Goal: Communication & Community: Ask a question

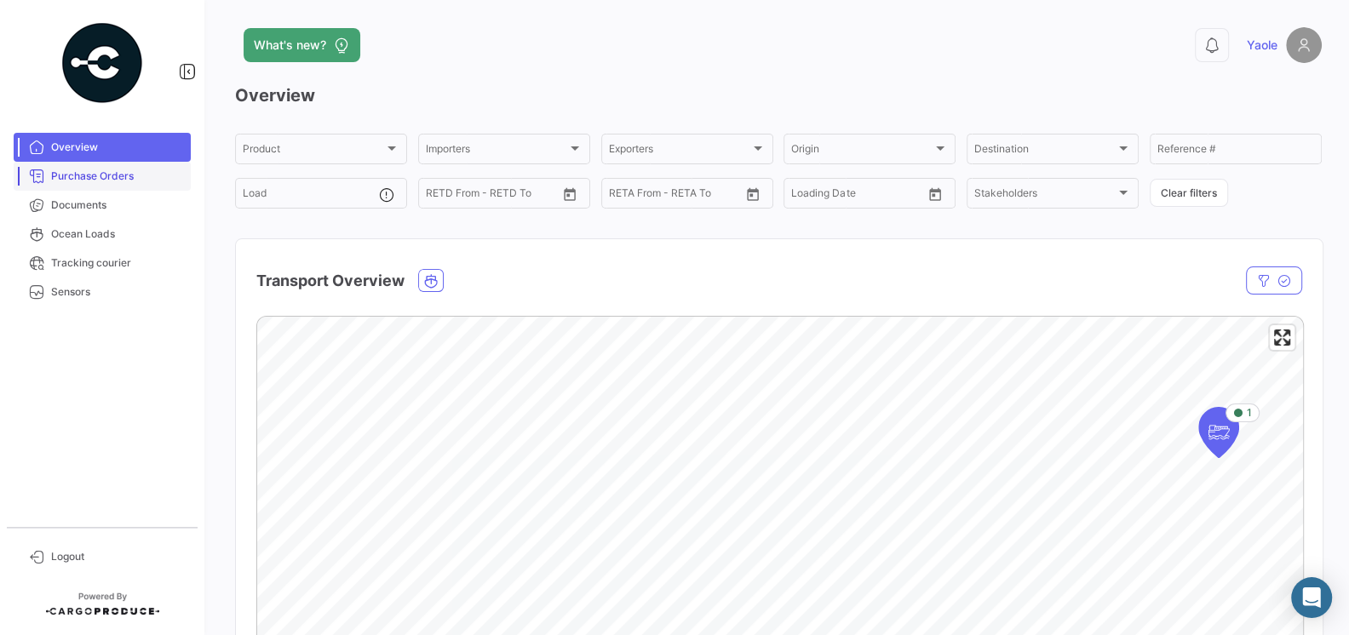
click at [105, 173] on span "Purchase Orders" at bounding box center [117, 176] width 133 height 15
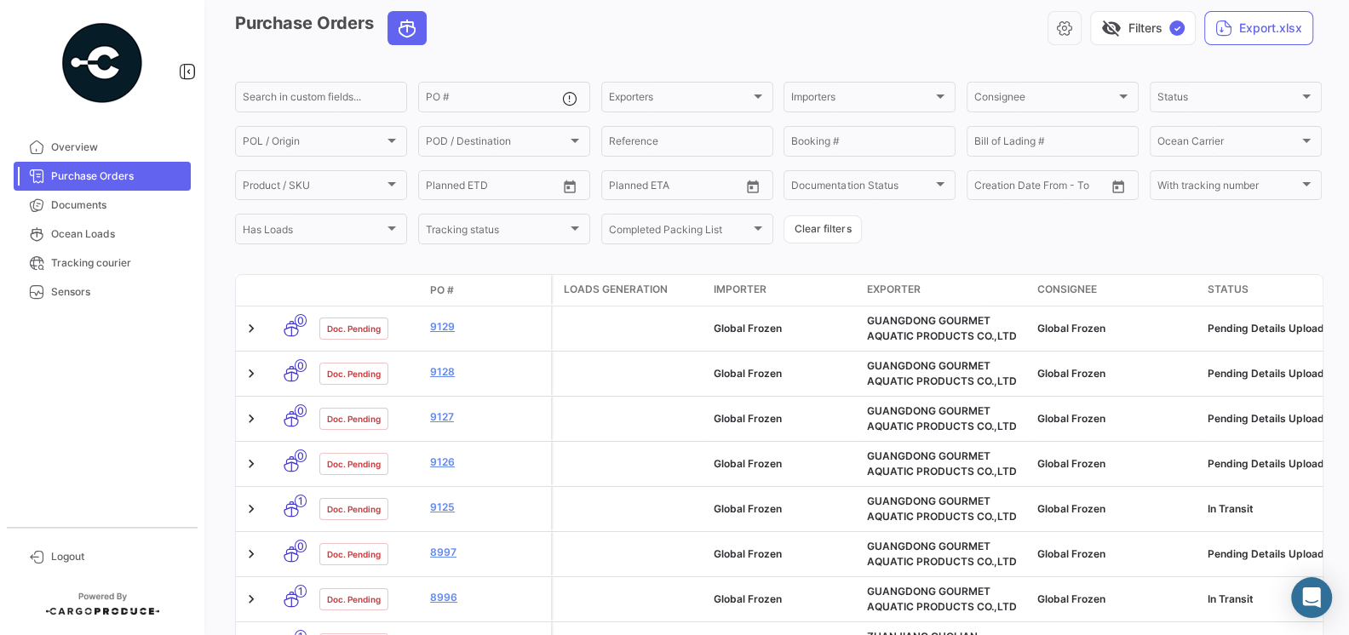
scroll to position [78, 0]
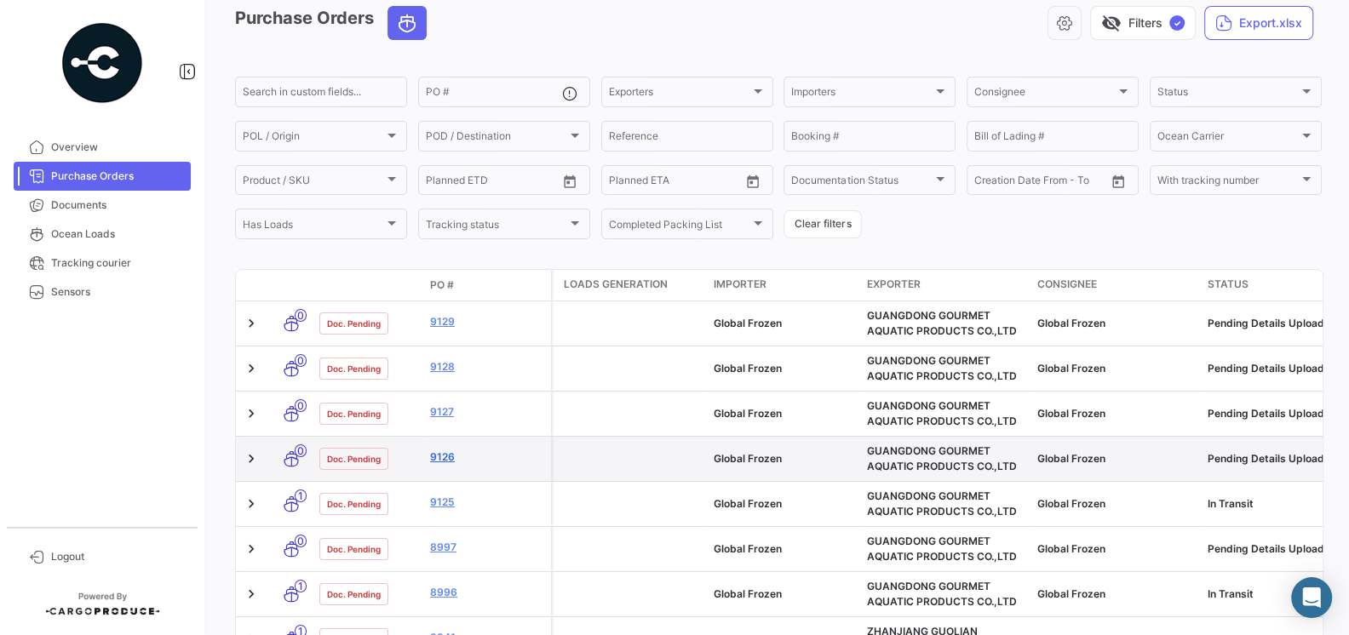
click at [444, 461] on link "9126" at bounding box center [487, 457] width 114 height 15
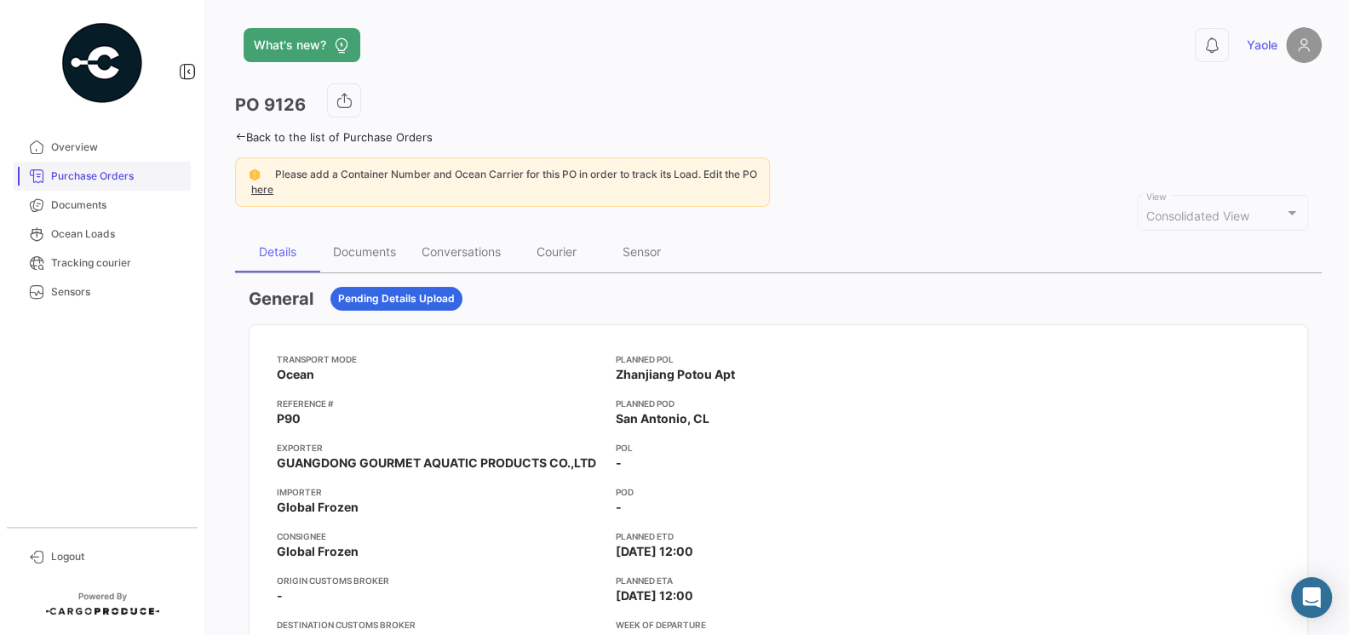
click at [78, 169] on span "Purchase Orders" at bounding box center [117, 176] width 133 height 15
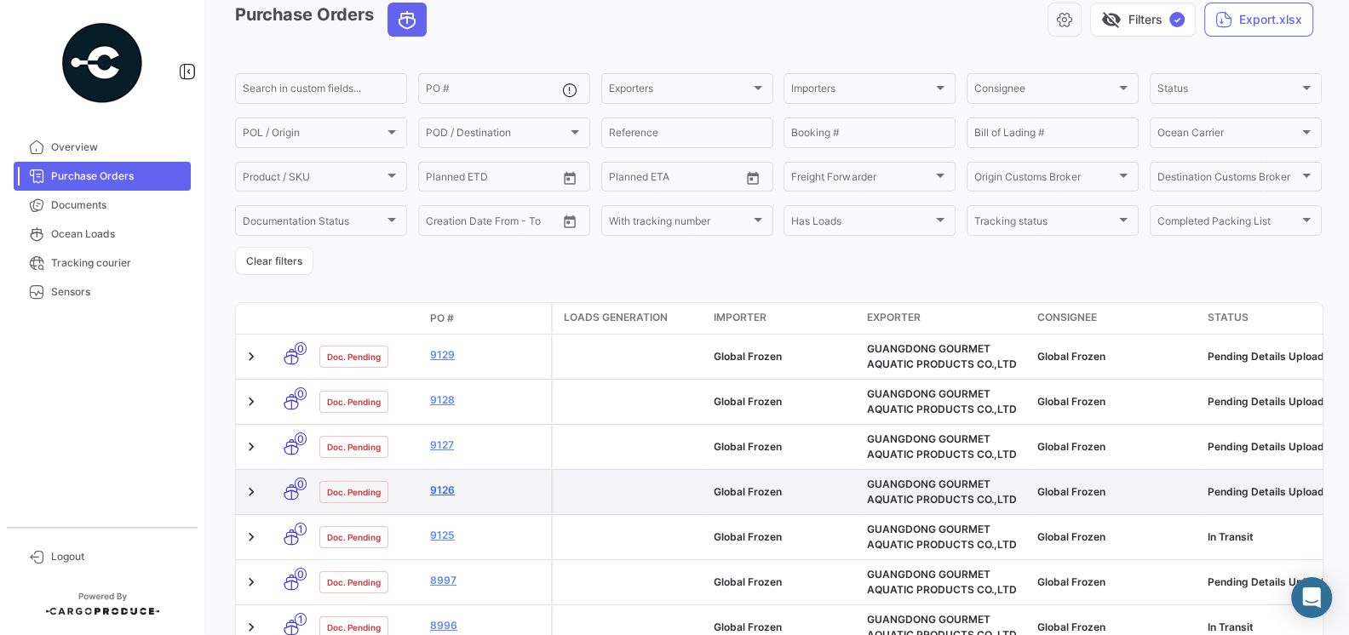
scroll to position [82, 0]
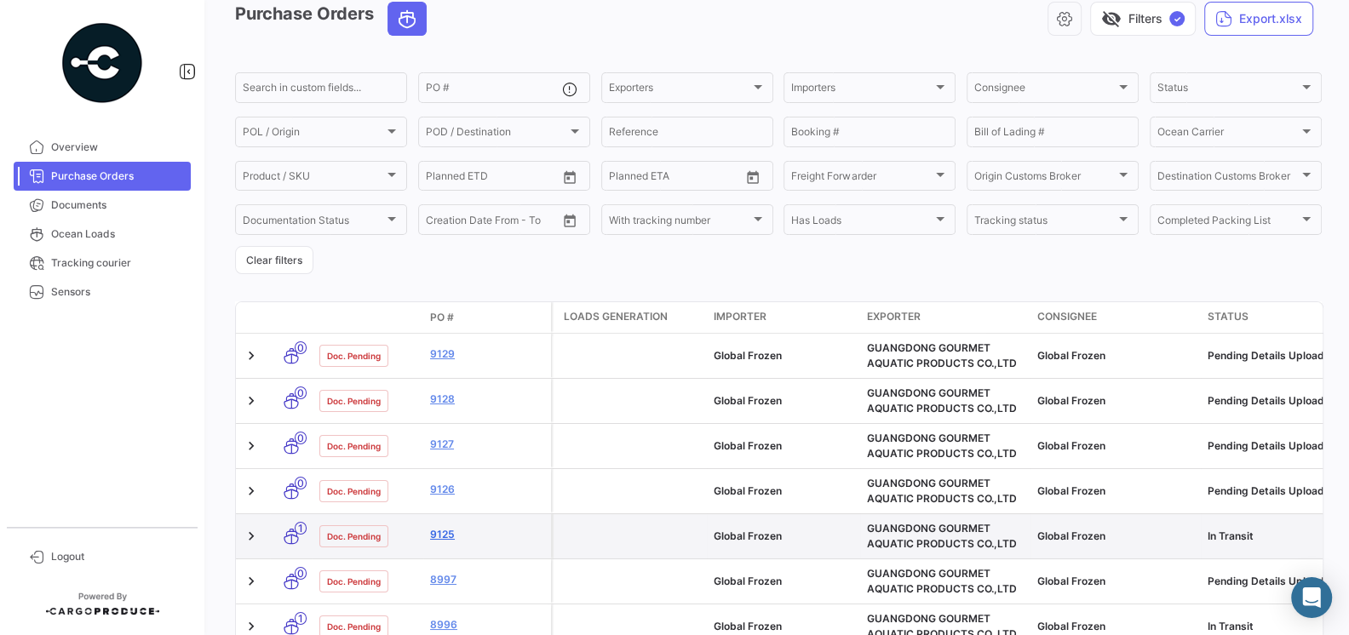
click at [444, 539] on link "9125" at bounding box center [487, 534] width 114 height 15
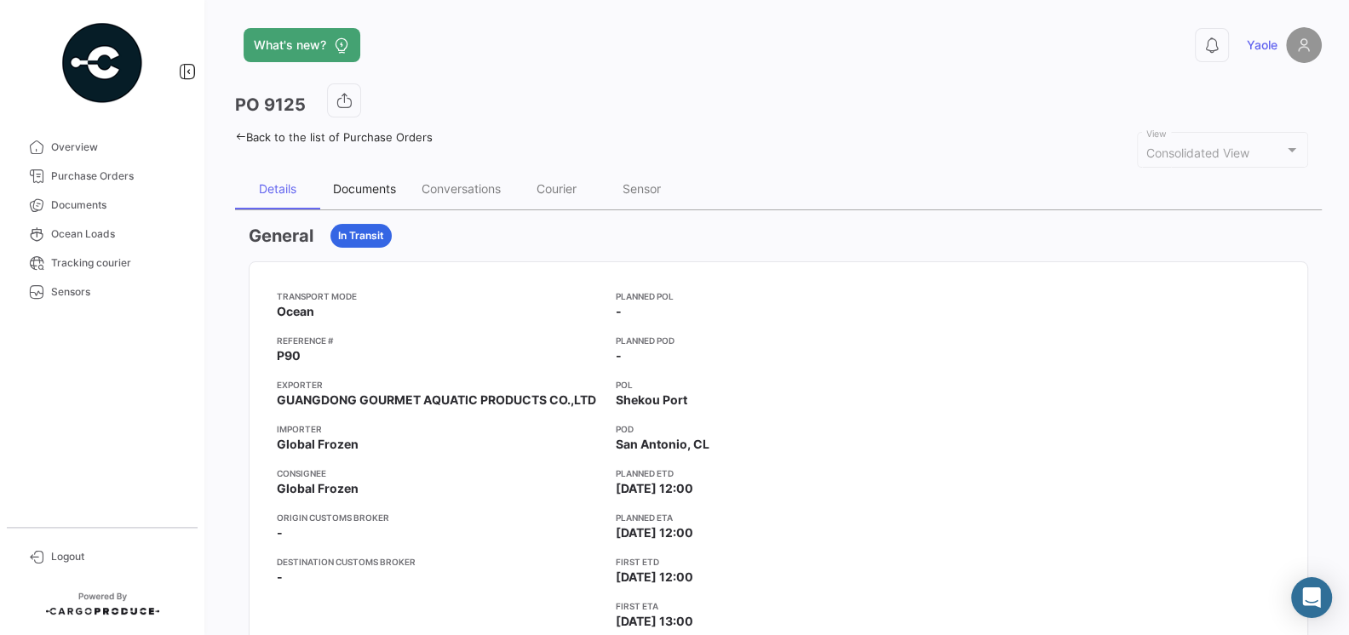
click at [372, 198] on div "Documents" at bounding box center [364, 189] width 89 height 41
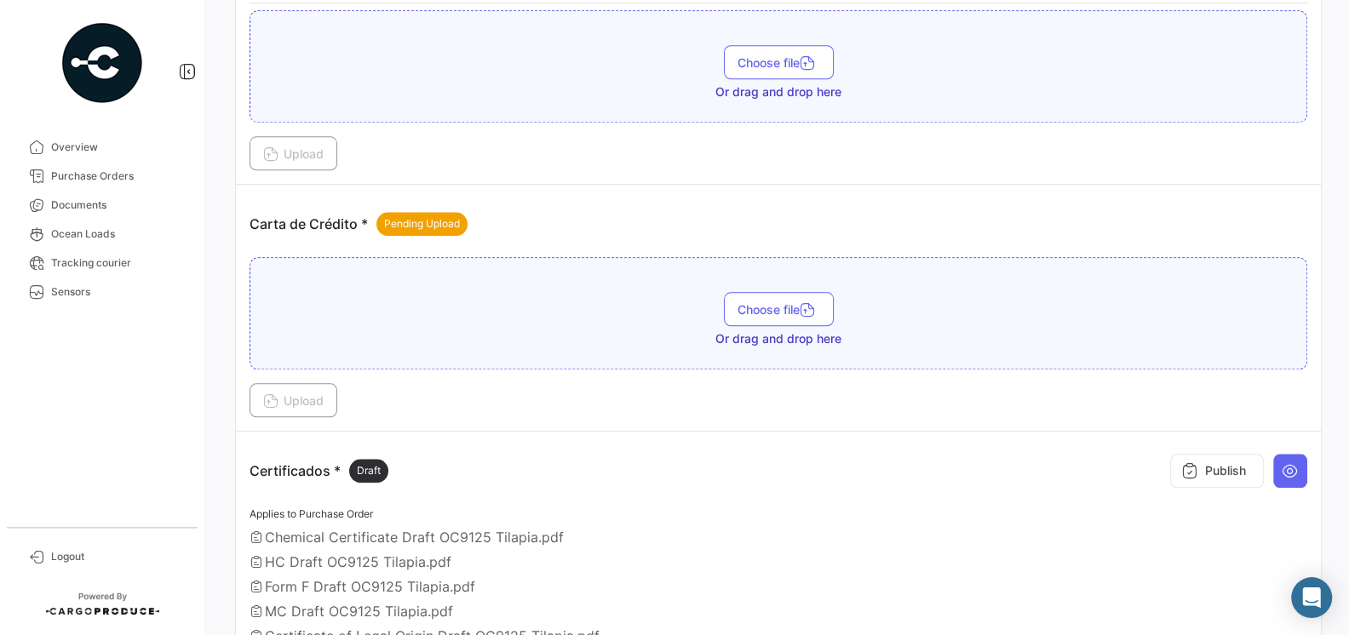
scroll to position [1576, 0]
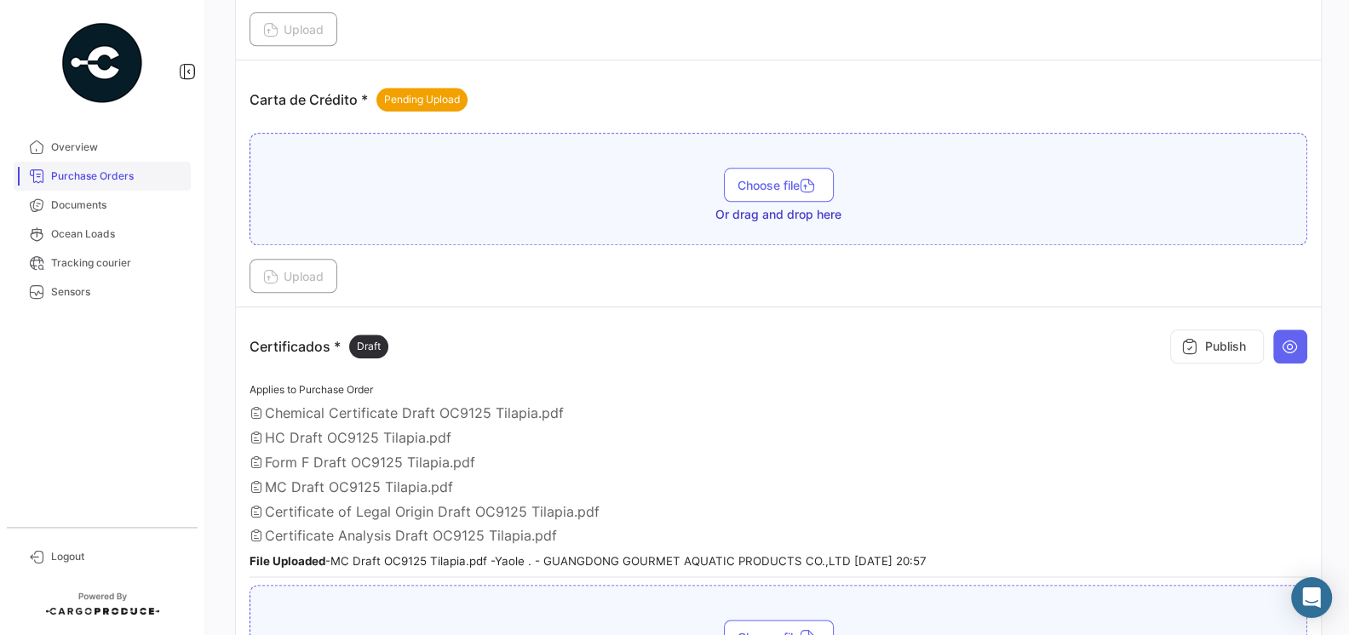
click at [75, 169] on span "Purchase Orders" at bounding box center [117, 176] width 133 height 15
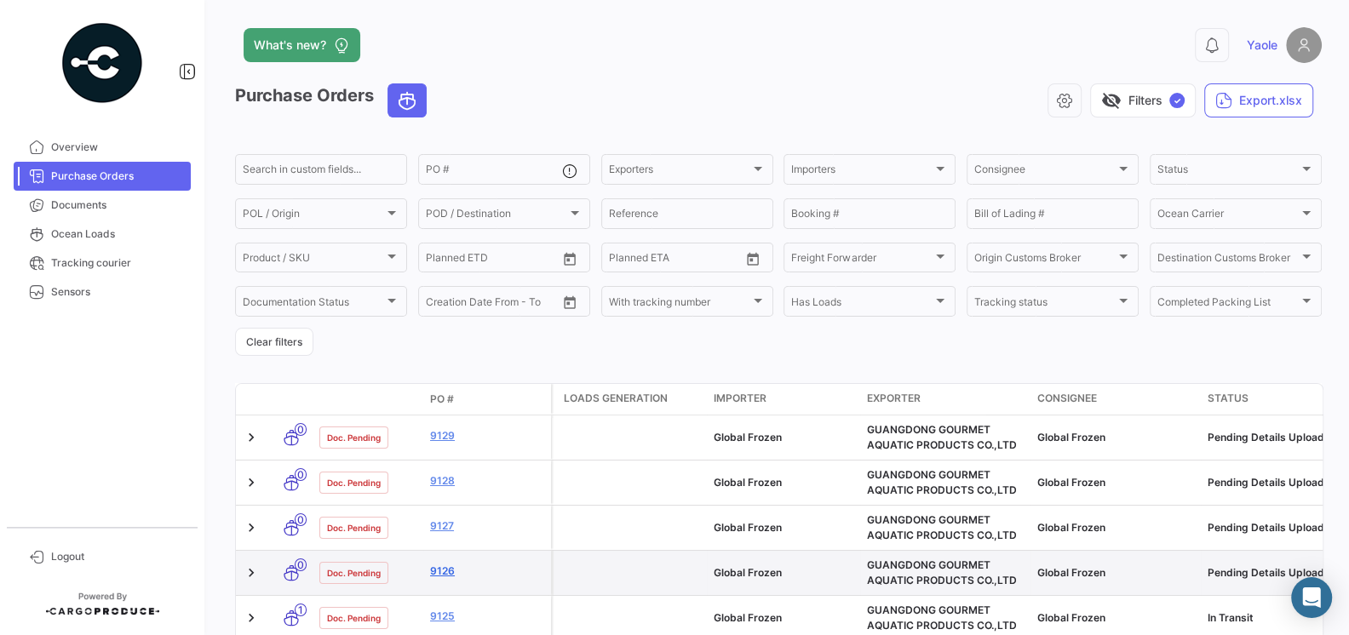
click at [447, 571] on link "9126" at bounding box center [487, 571] width 114 height 15
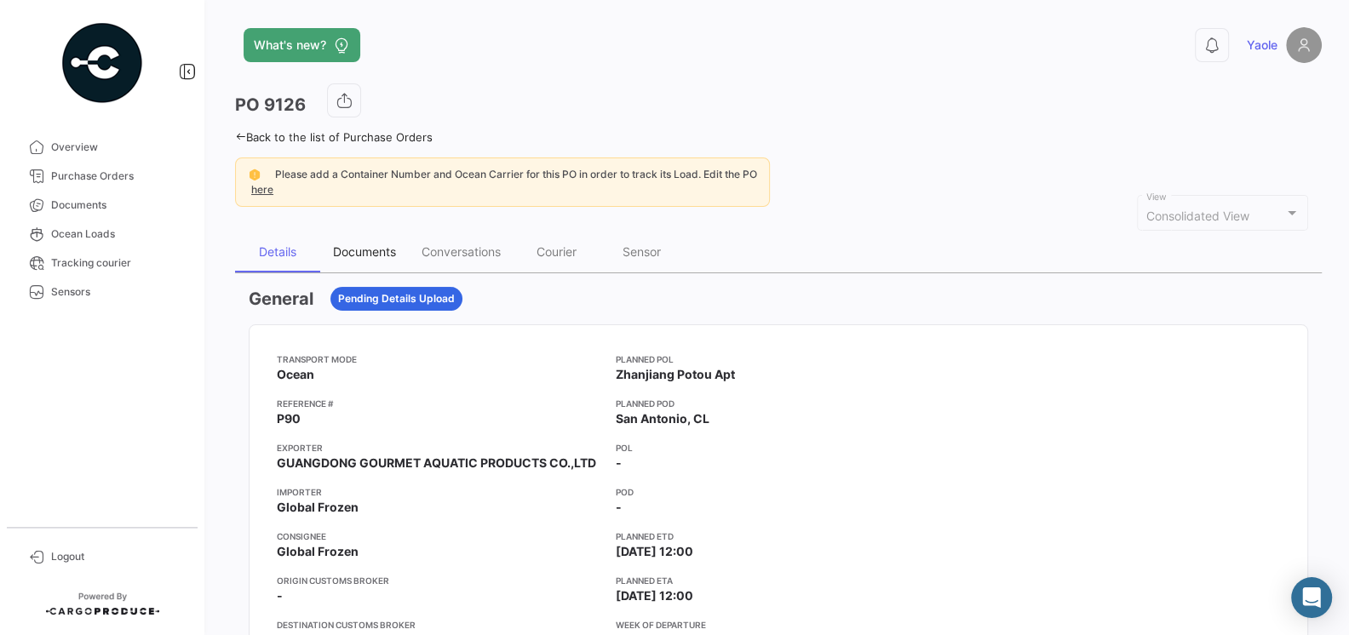
click at [362, 246] on div "Documents" at bounding box center [364, 251] width 63 height 14
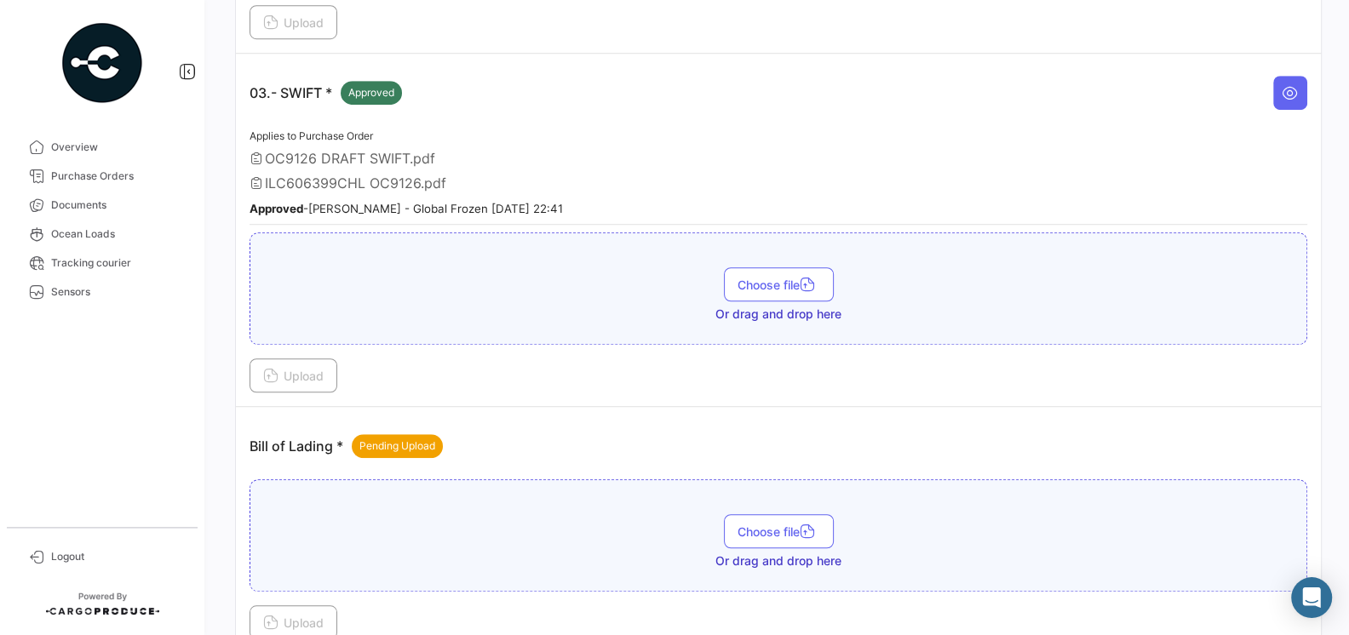
scroll to position [1031, 0]
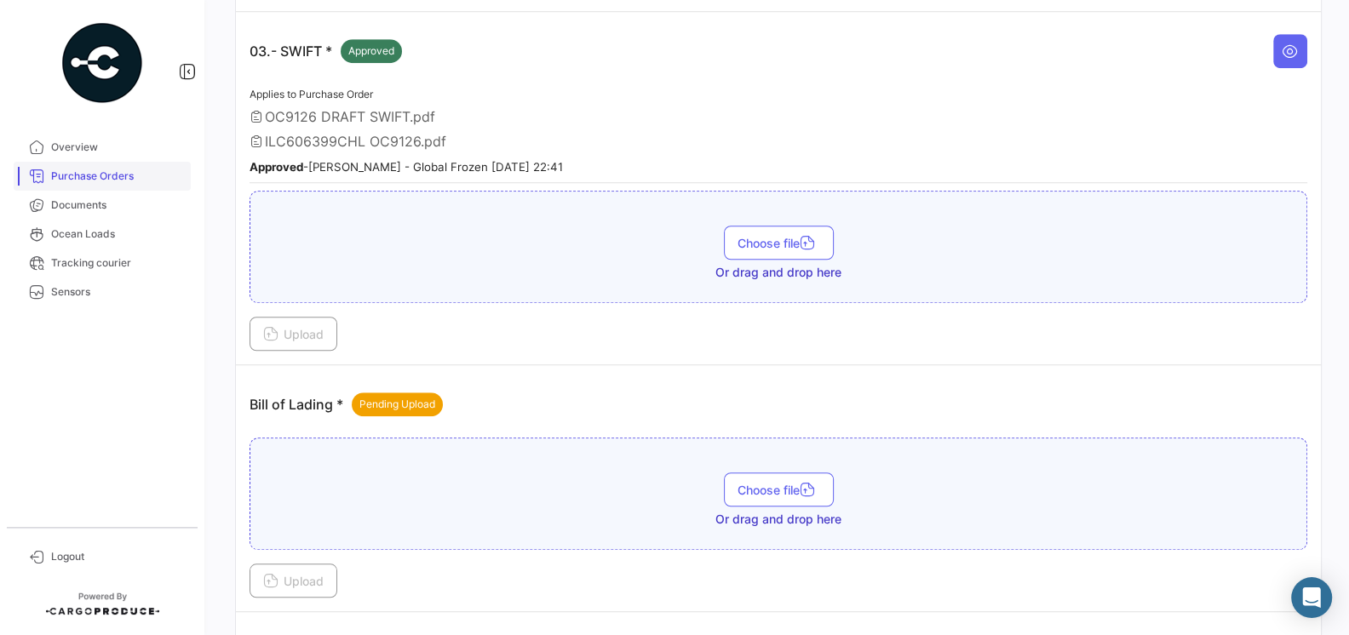
click at [94, 185] on link "Purchase Orders" at bounding box center [102, 176] width 177 height 29
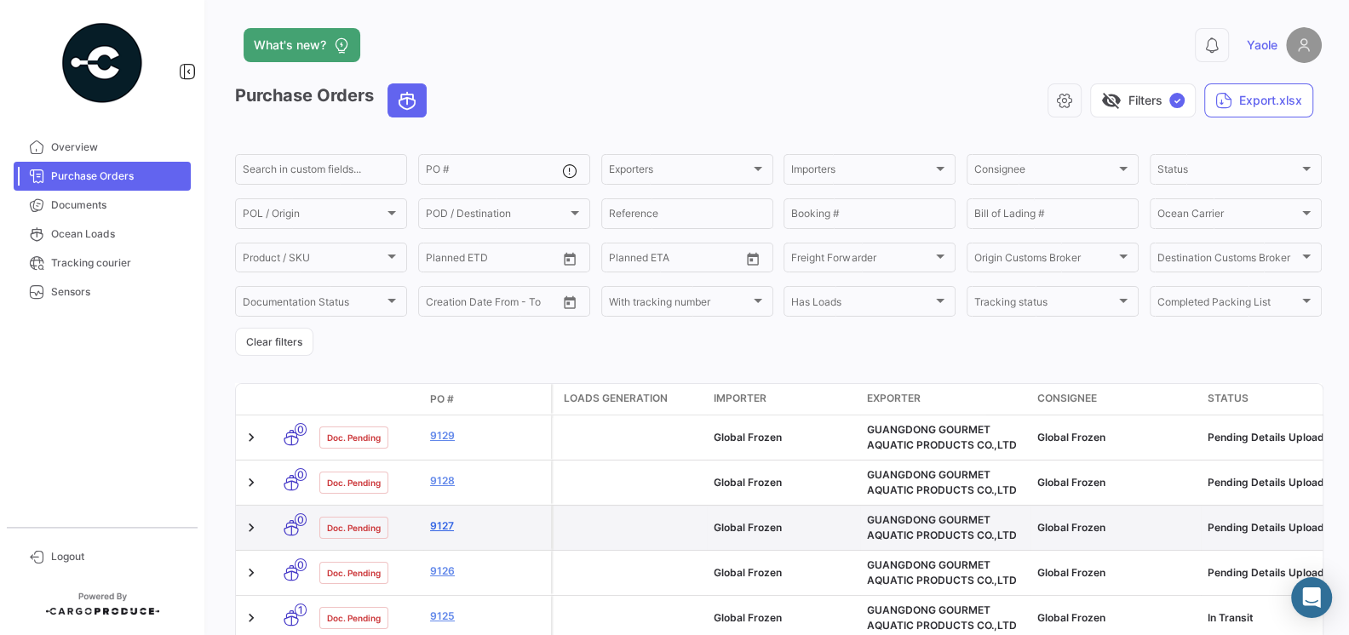
click at [436, 525] on link "9127" at bounding box center [487, 526] width 114 height 15
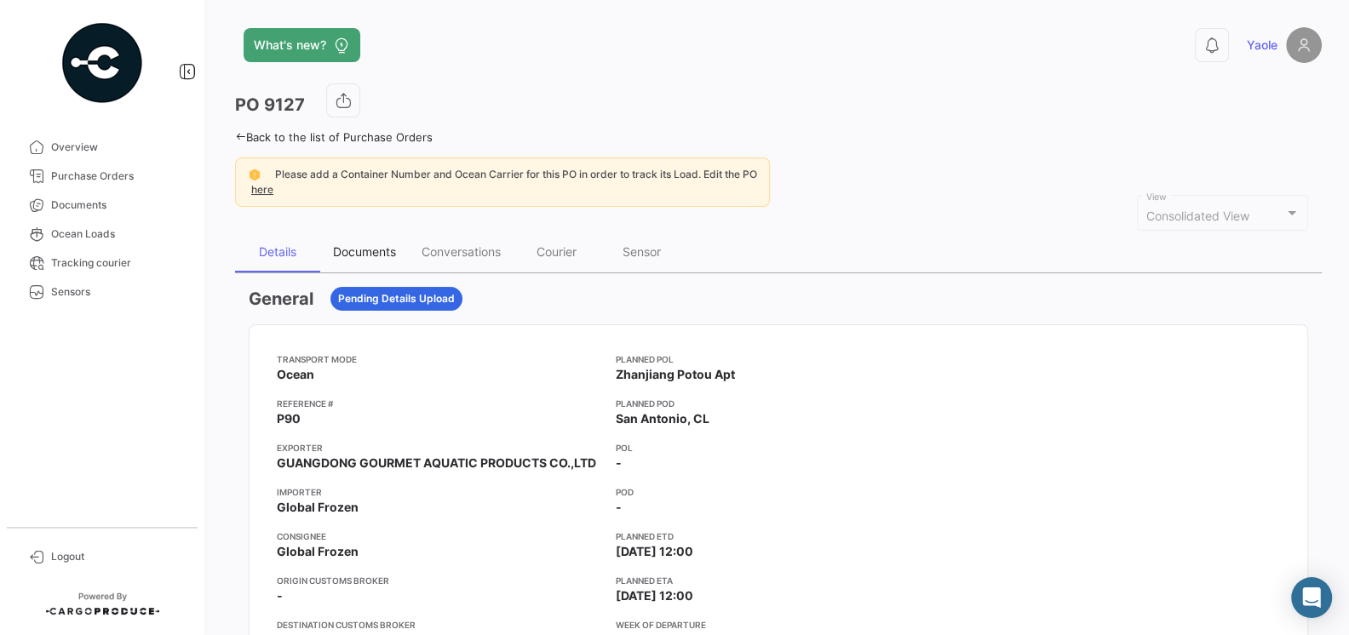
click at [353, 254] on div "Documents" at bounding box center [364, 251] width 63 height 14
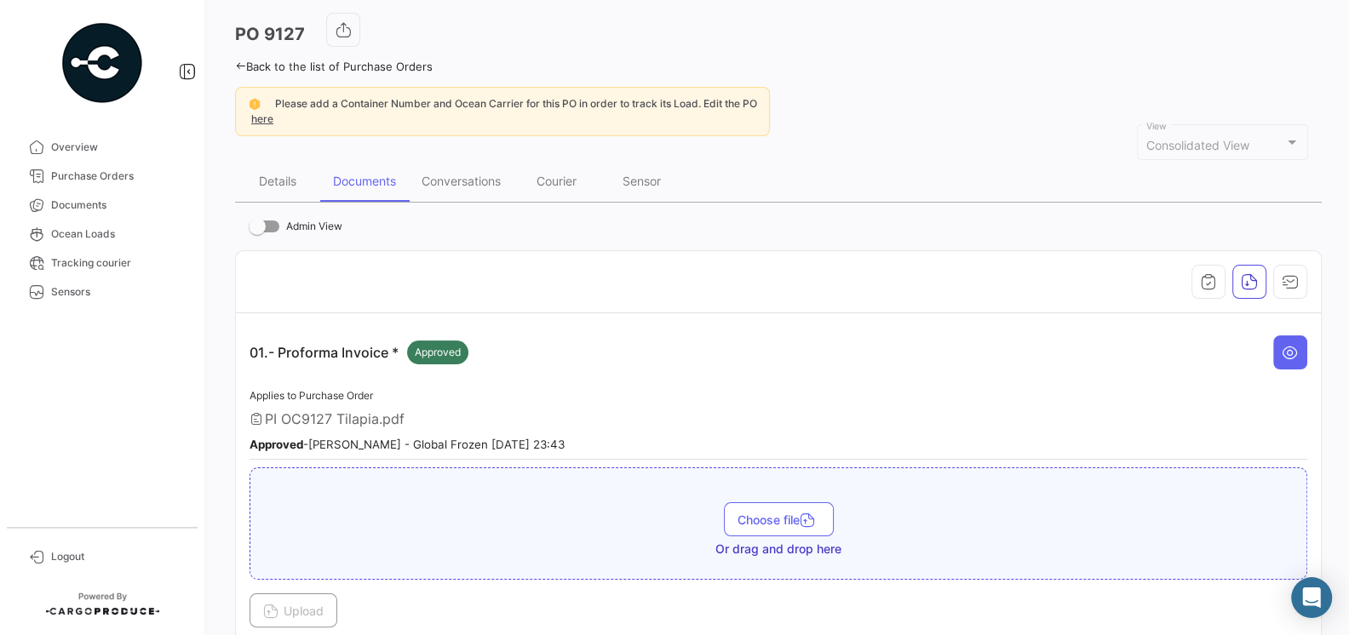
scroll to position [55, 0]
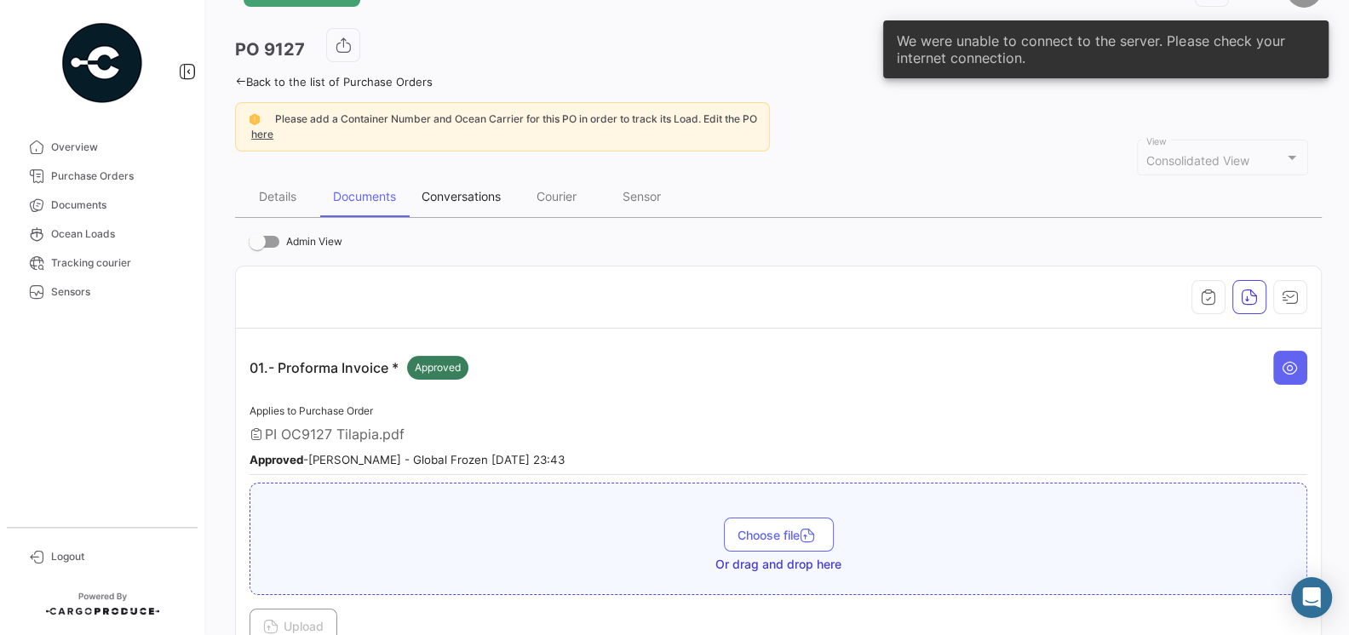
click at [473, 202] on div "Conversations" at bounding box center [461, 196] width 79 height 14
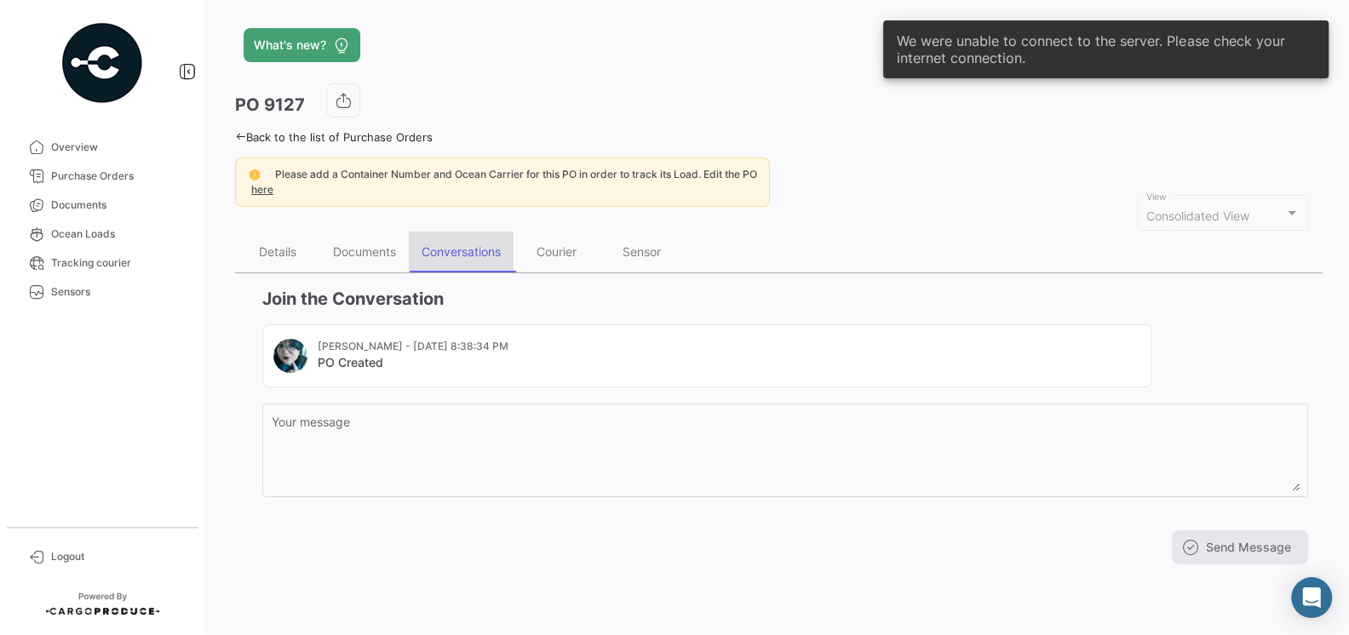
scroll to position [0, 0]
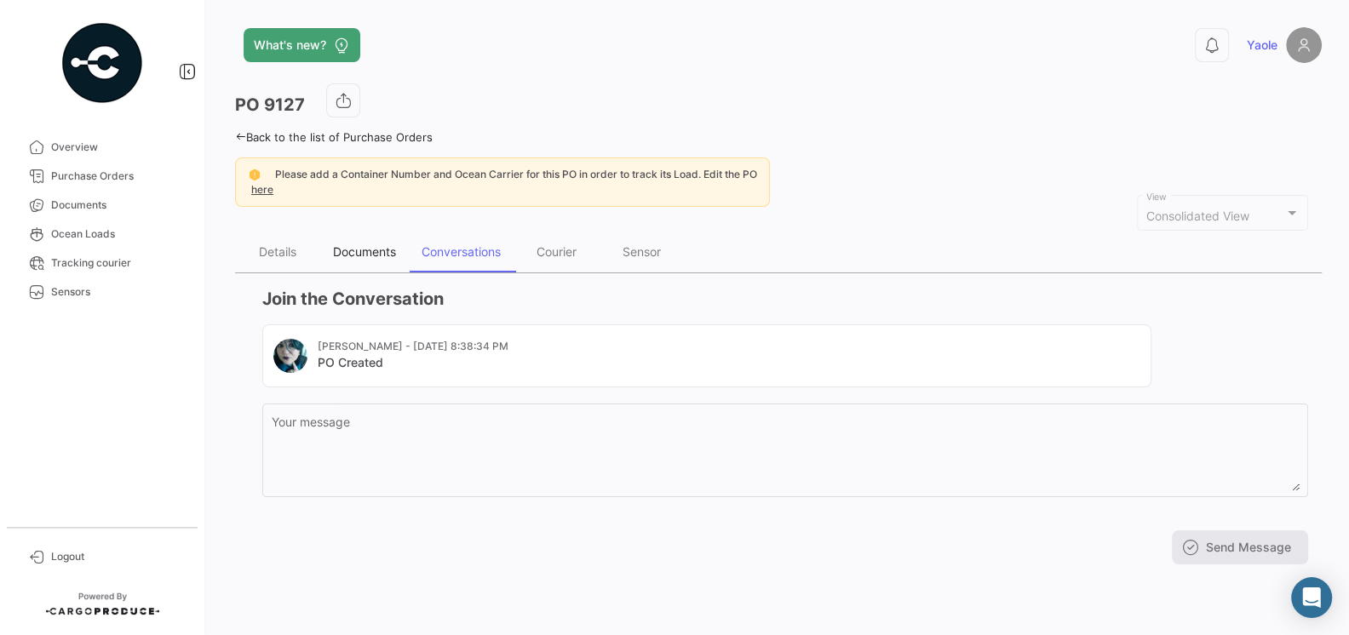
click at [345, 262] on div "Documents" at bounding box center [364, 252] width 89 height 41
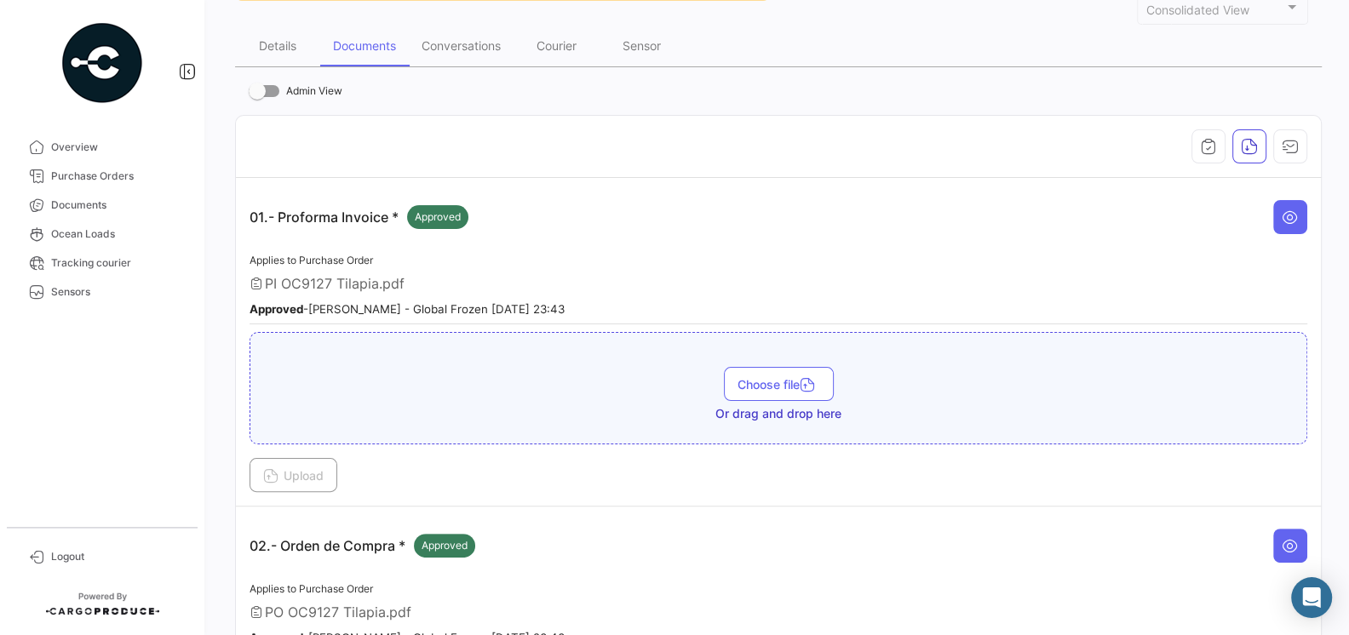
scroll to position [209, 0]
click at [1284, 542] on icon at bounding box center [1290, 543] width 17 height 17
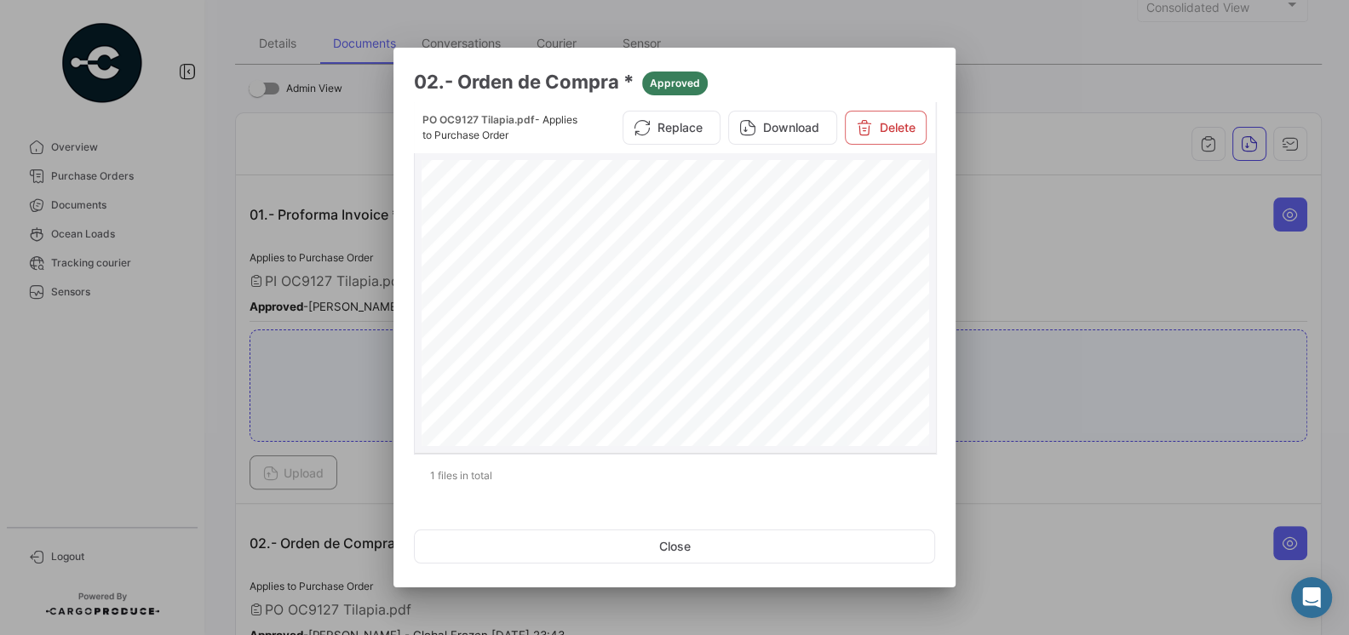
scroll to position [4, 0]
click at [660, 547] on button "Close" at bounding box center [674, 547] width 521 height 34
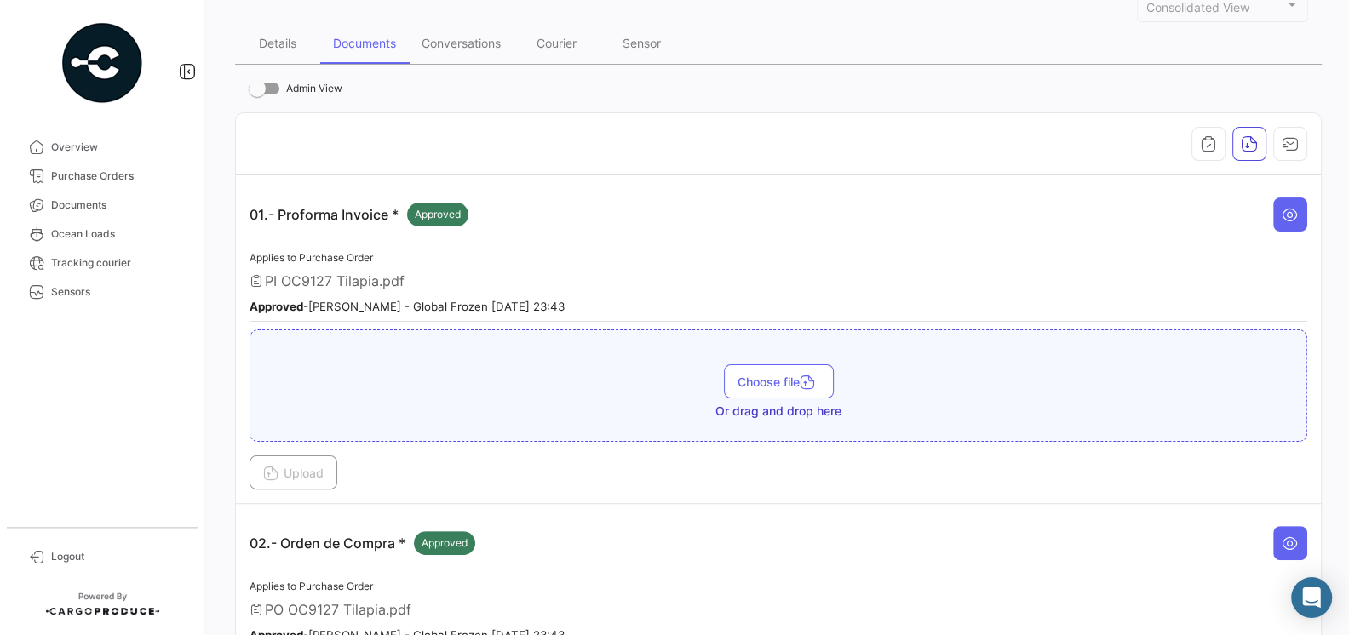
click at [601, 227] on div "01.- Proforma Invoice * Approved" at bounding box center [779, 214] width 1058 height 51
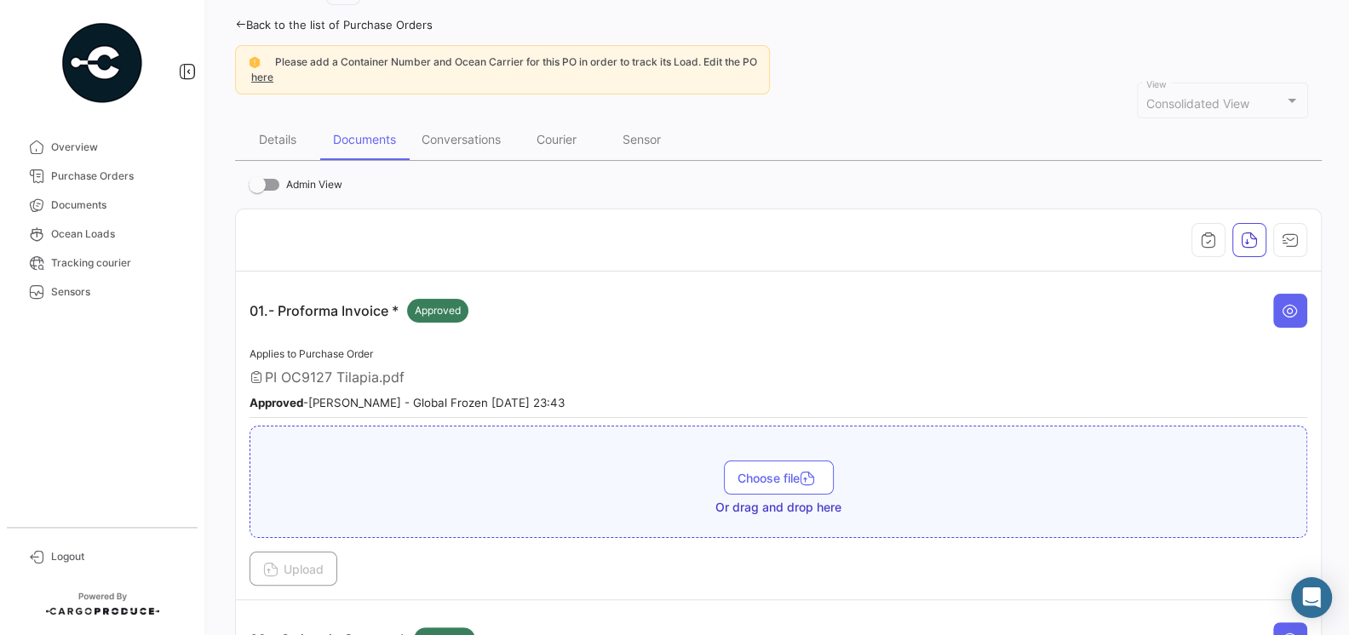
scroll to position [0, 0]
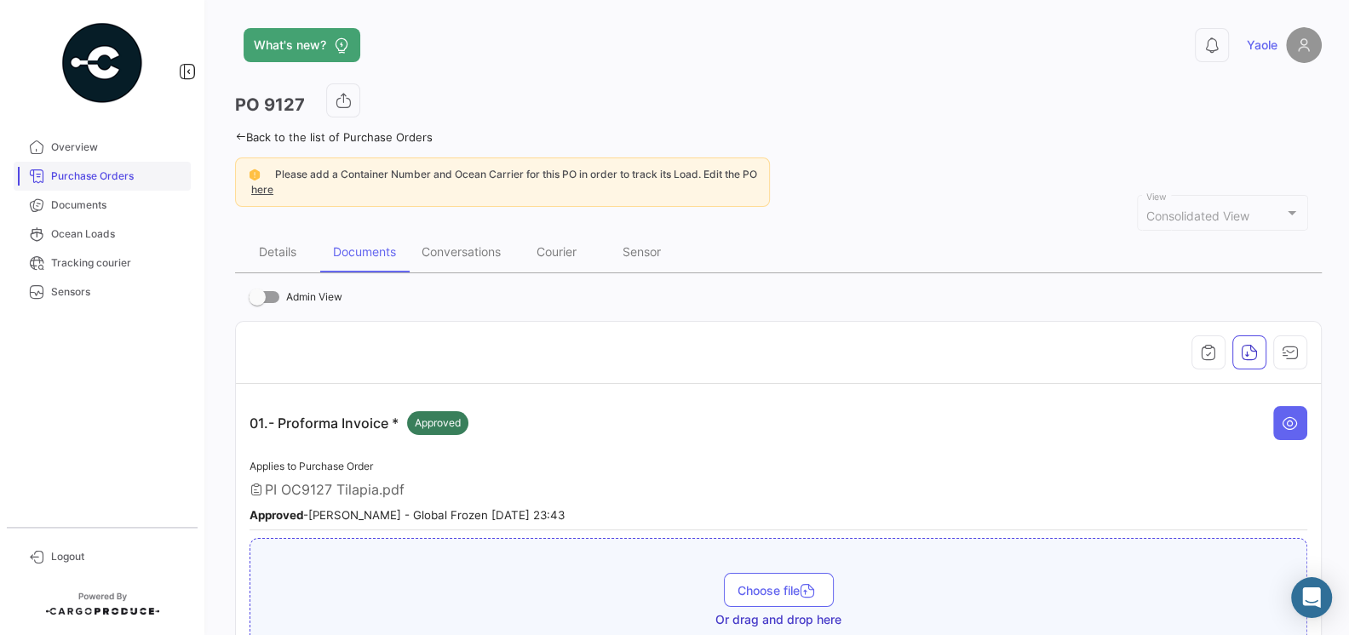
click at [101, 182] on span "Purchase Orders" at bounding box center [117, 176] width 133 height 15
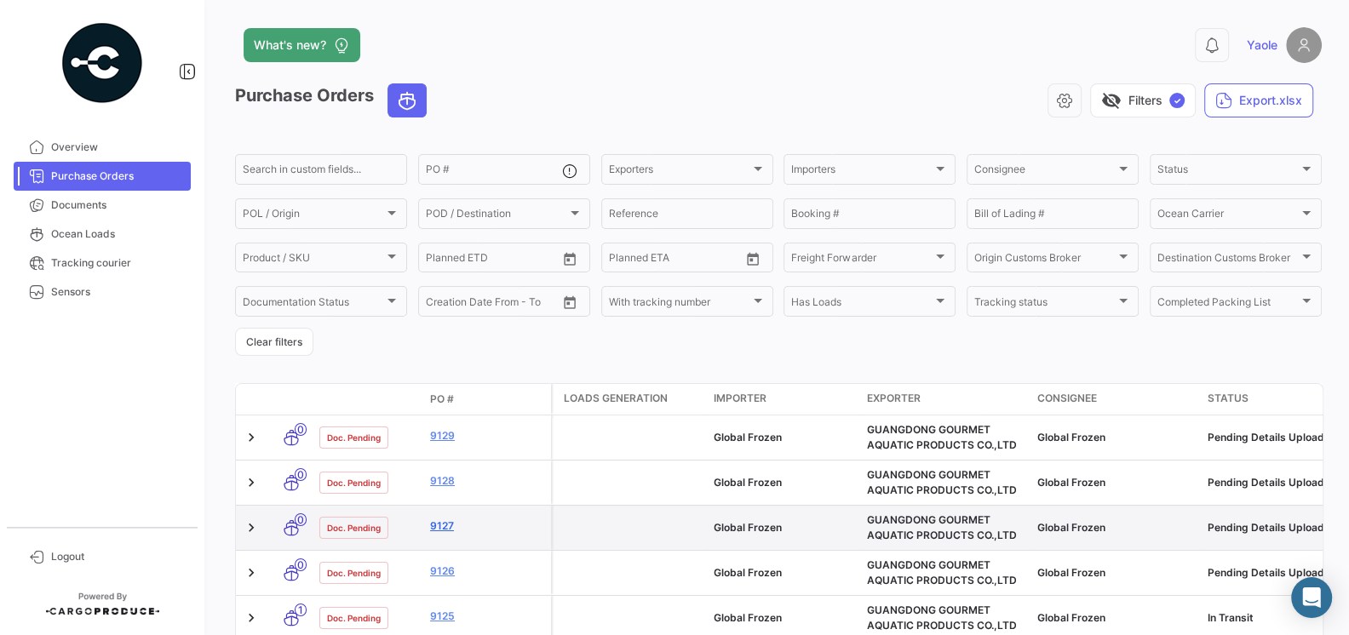
click at [445, 527] on link "9127" at bounding box center [487, 526] width 114 height 15
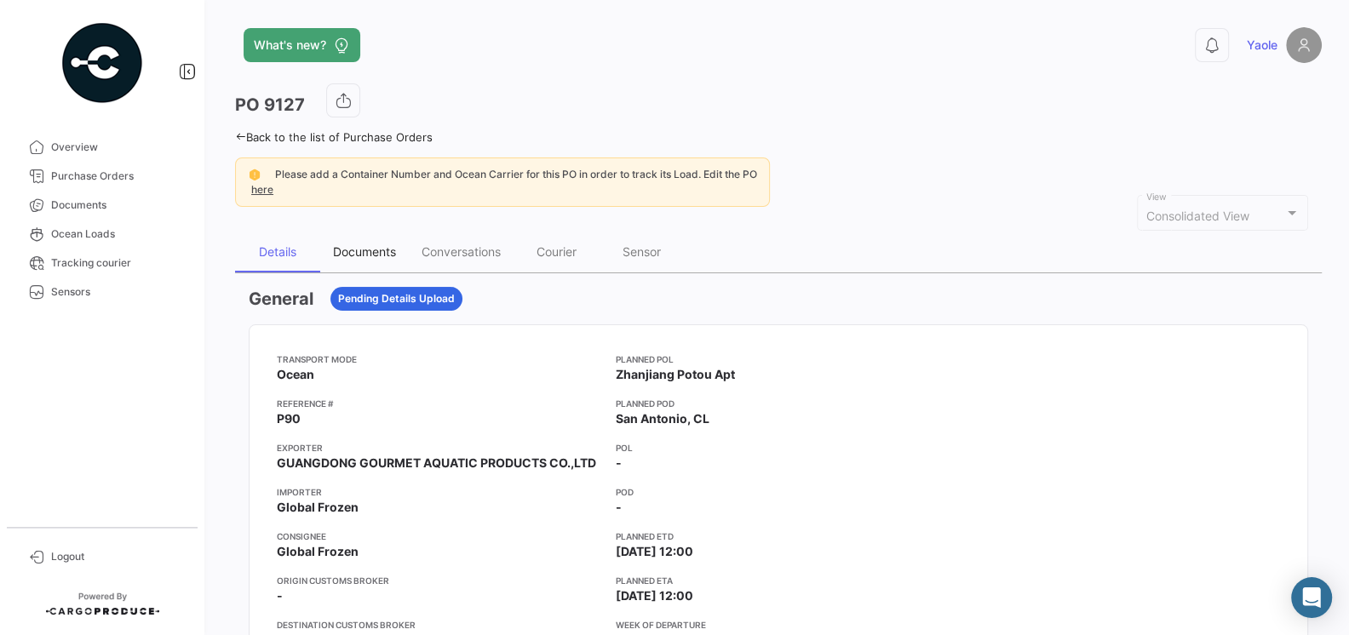
click at [370, 260] on div "Documents" at bounding box center [364, 252] width 89 height 41
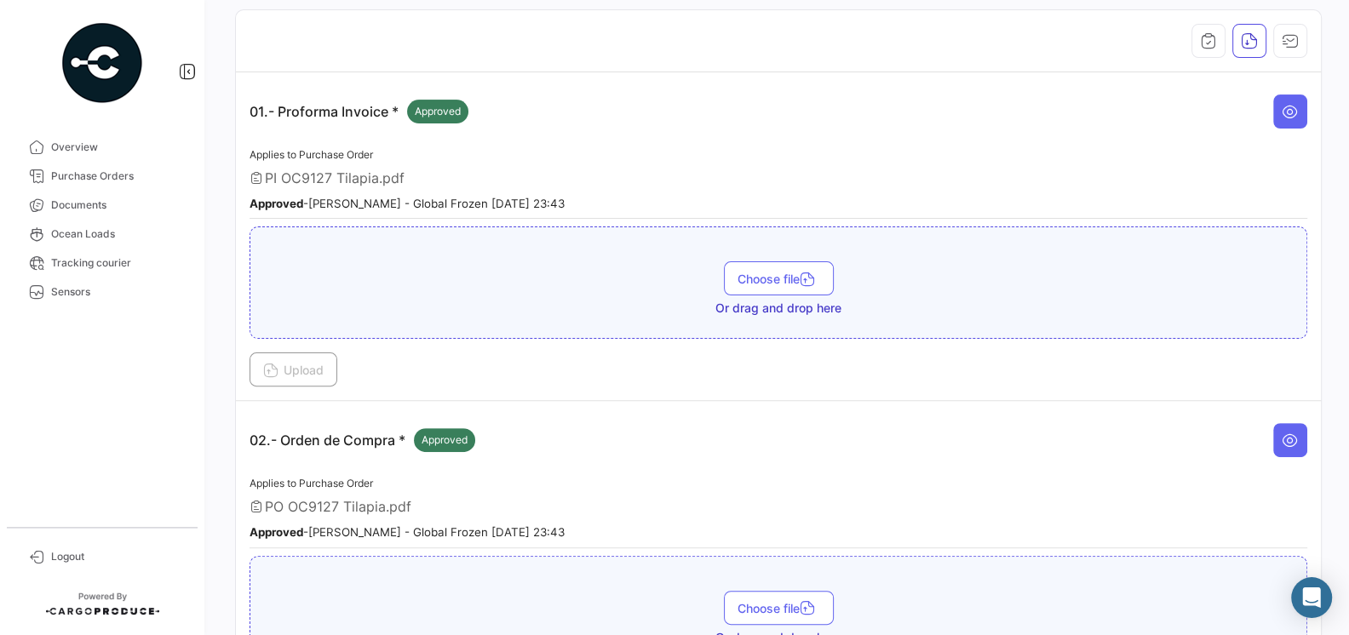
scroll to position [479, 0]
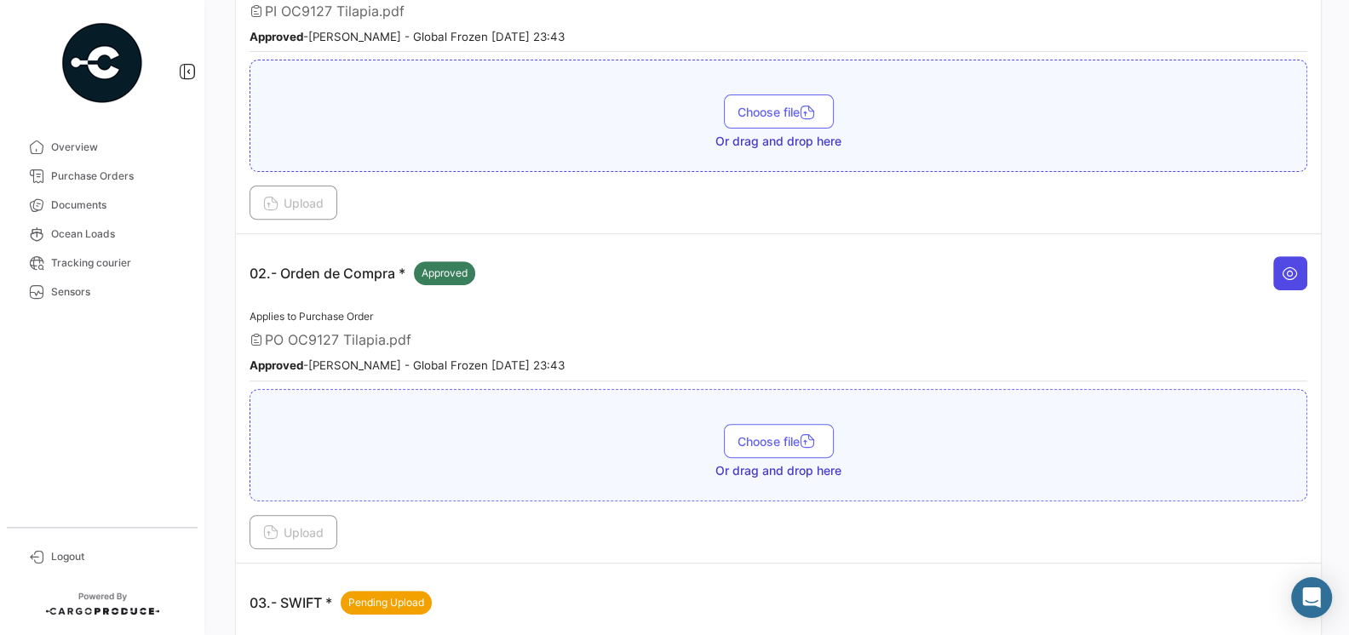
click at [1283, 268] on icon at bounding box center [1290, 273] width 17 height 17
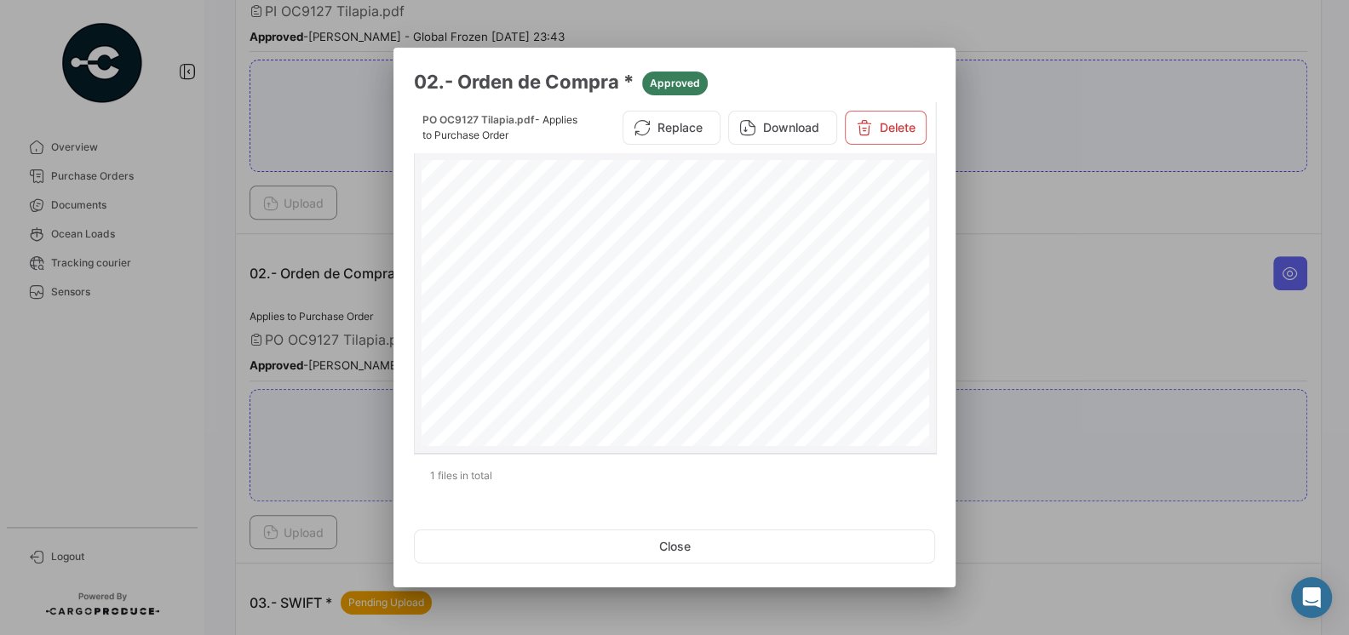
scroll to position [4, 0]
click at [811, 317] on div "Page 1" at bounding box center [676, 515] width 508 height 718
click at [996, 314] on div at bounding box center [674, 317] width 1349 height 635
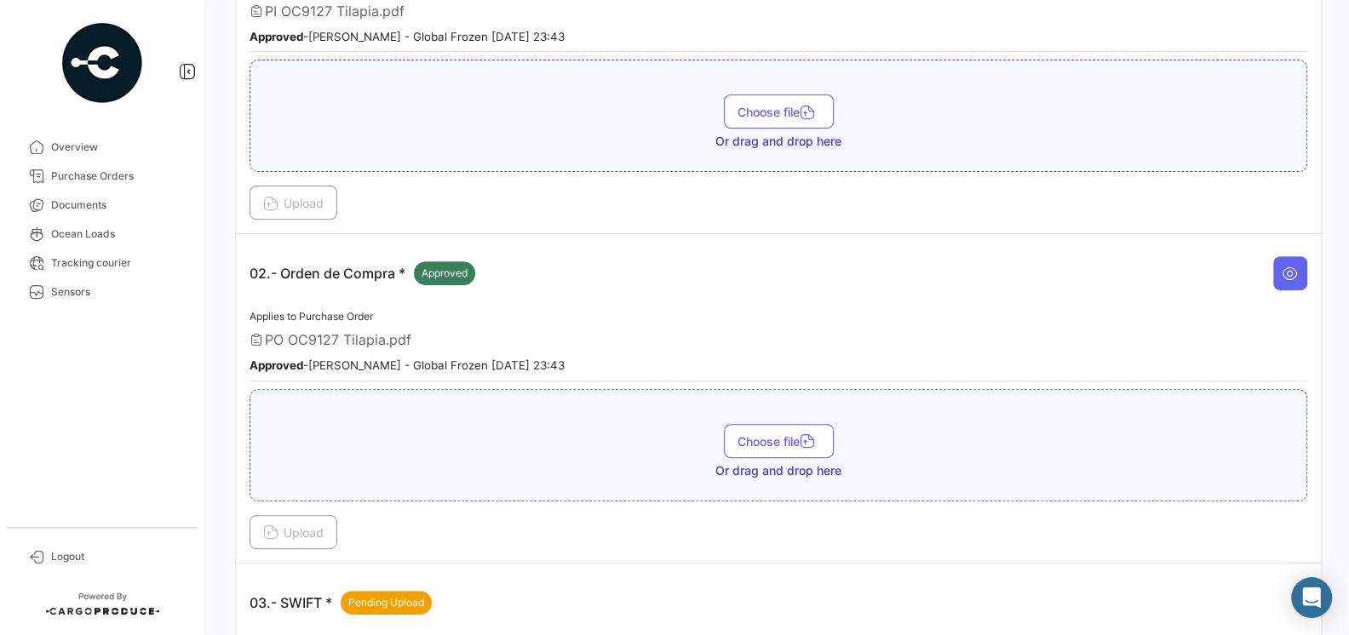
click at [830, 319] on div "Applies to Purchase Order PO OC9127 Tilapia.pdf Approved - [PERSON_NAME] - Glob…" at bounding box center [779, 344] width 1058 height 75
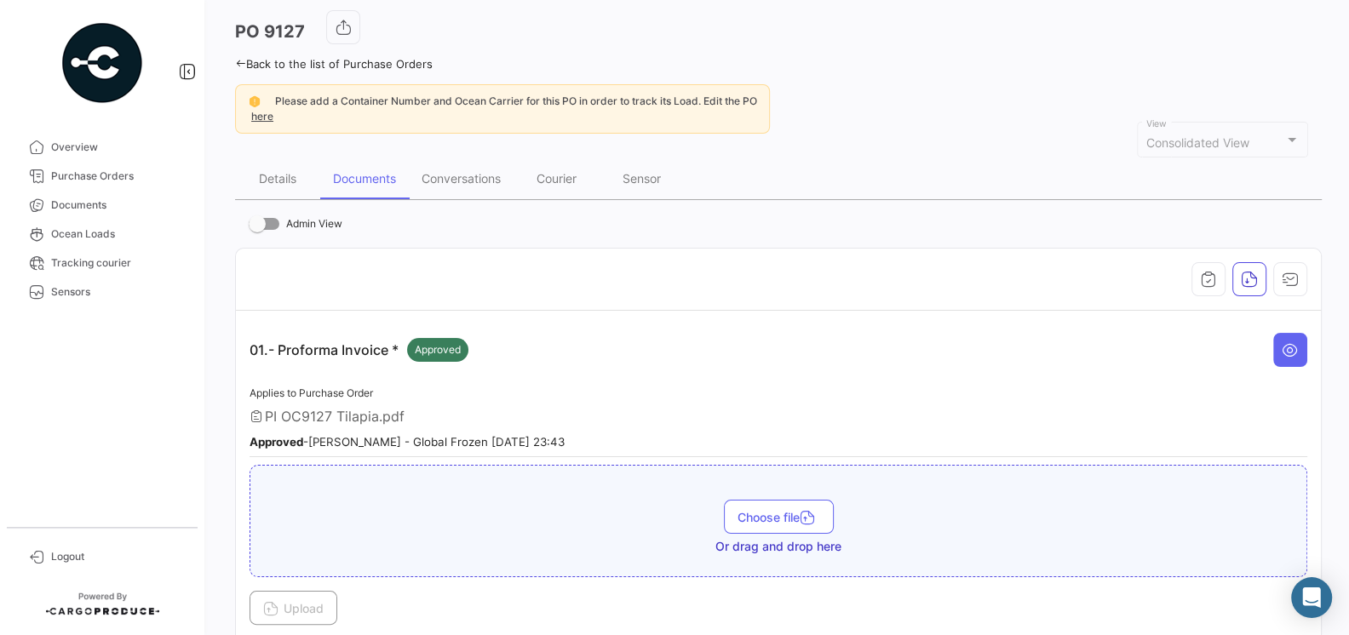
scroll to position [56, 0]
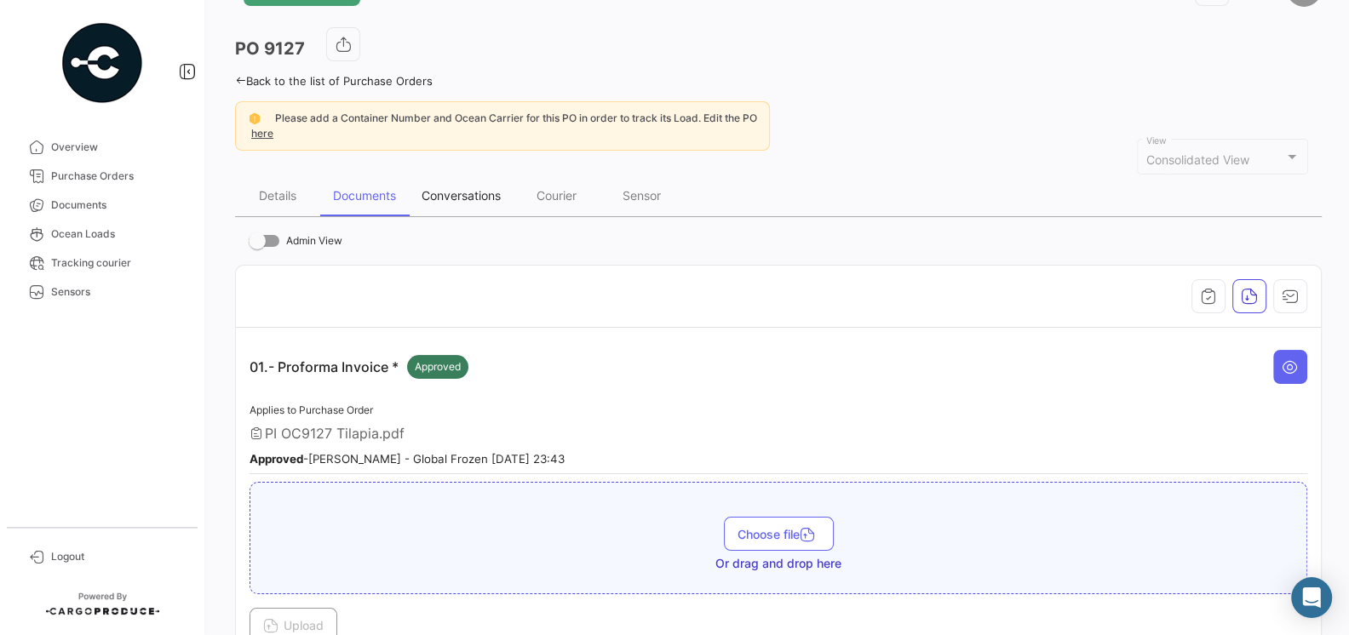
click at [480, 203] on div "Conversations" at bounding box center [461, 195] width 105 height 41
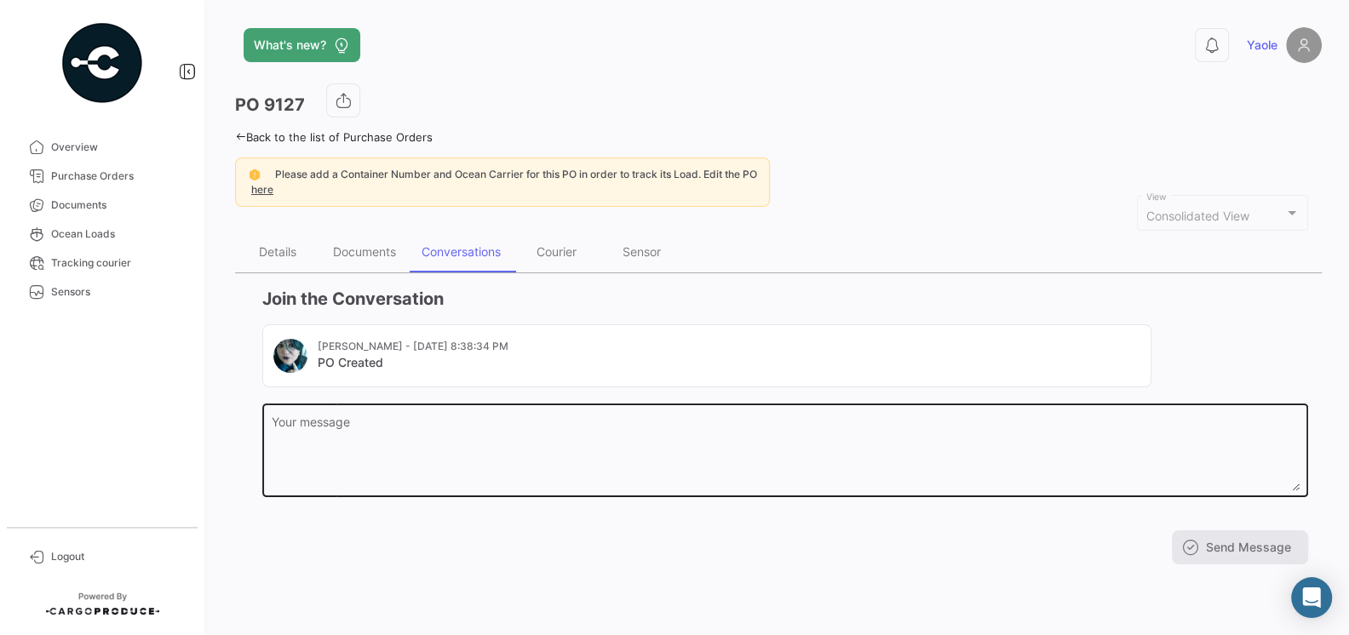
click at [513, 453] on textarea "Your message" at bounding box center [786, 453] width 1028 height 75
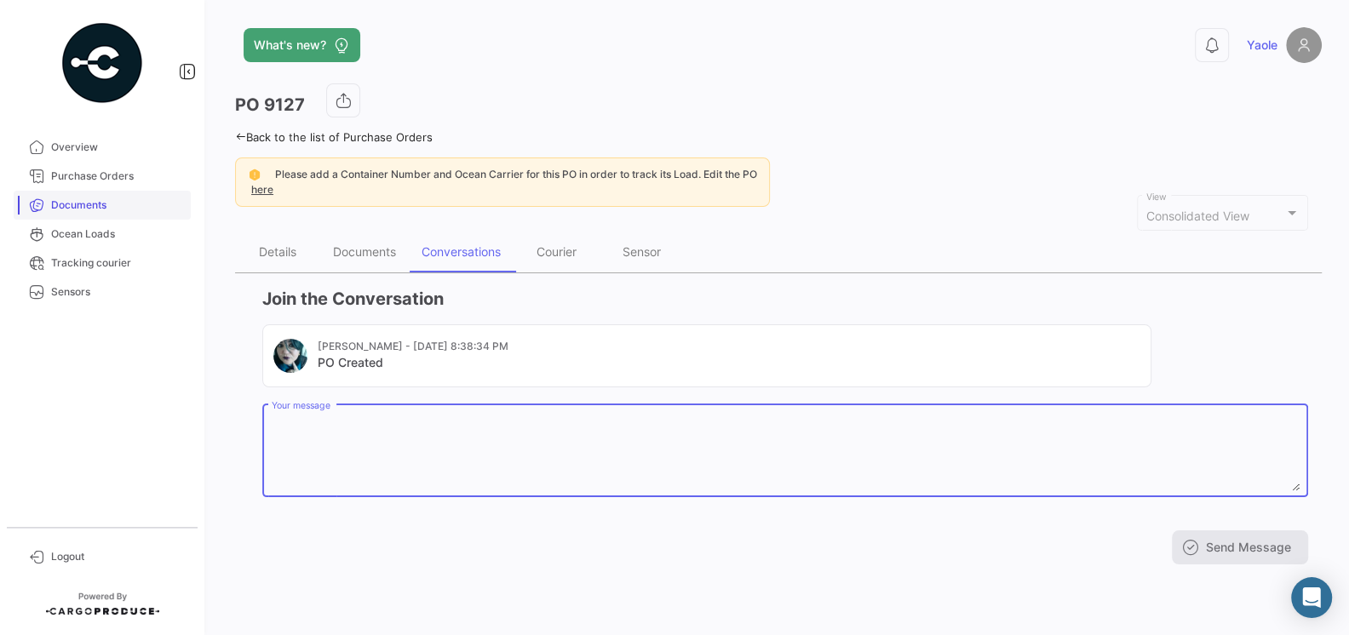
click at [97, 207] on span "Documents" at bounding box center [117, 205] width 133 height 15
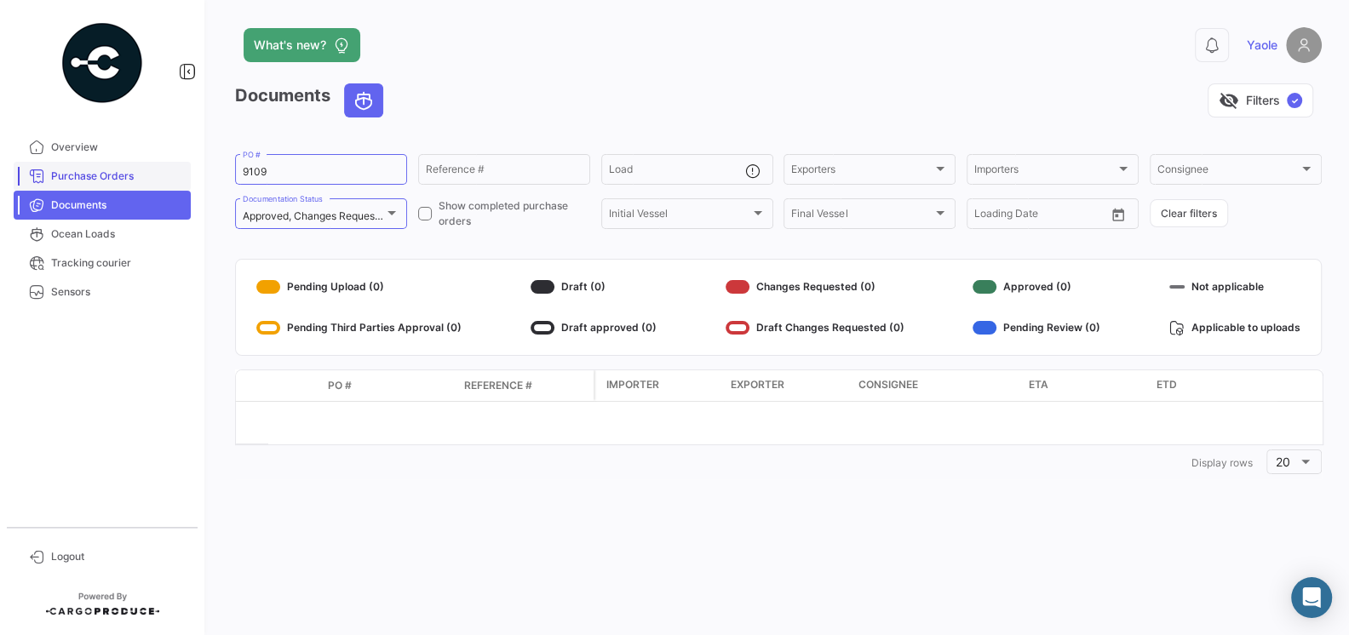
click at [101, 185] on link "Purchase Orders" at bounding box center [102, 176] width 177 height 29
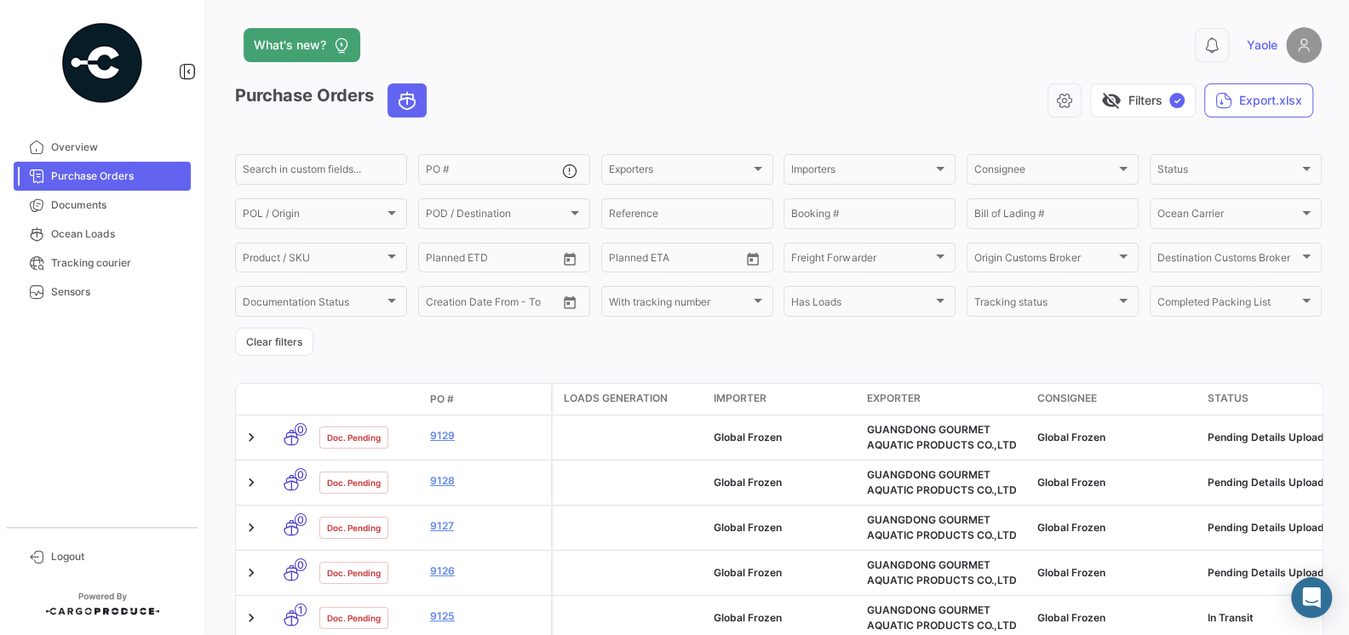
scroll to position [49, 0]
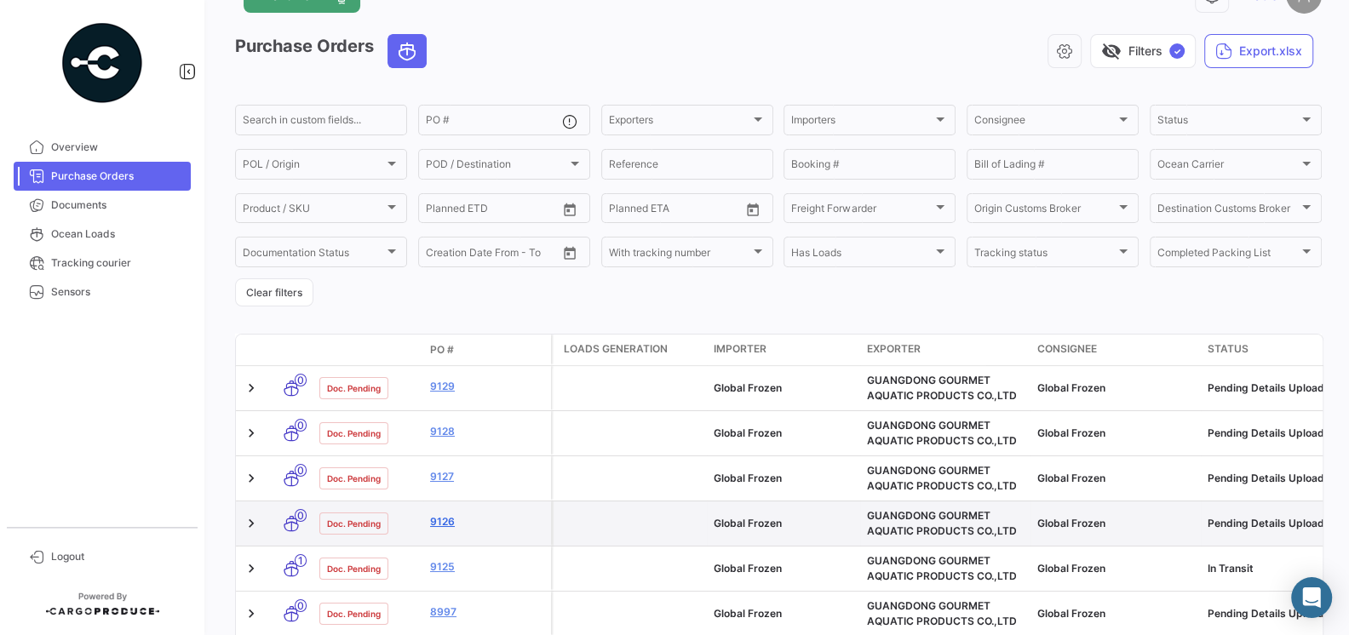
click at [446, 523] on link "9126" at bounding box center [487, 521] width 114 height 15
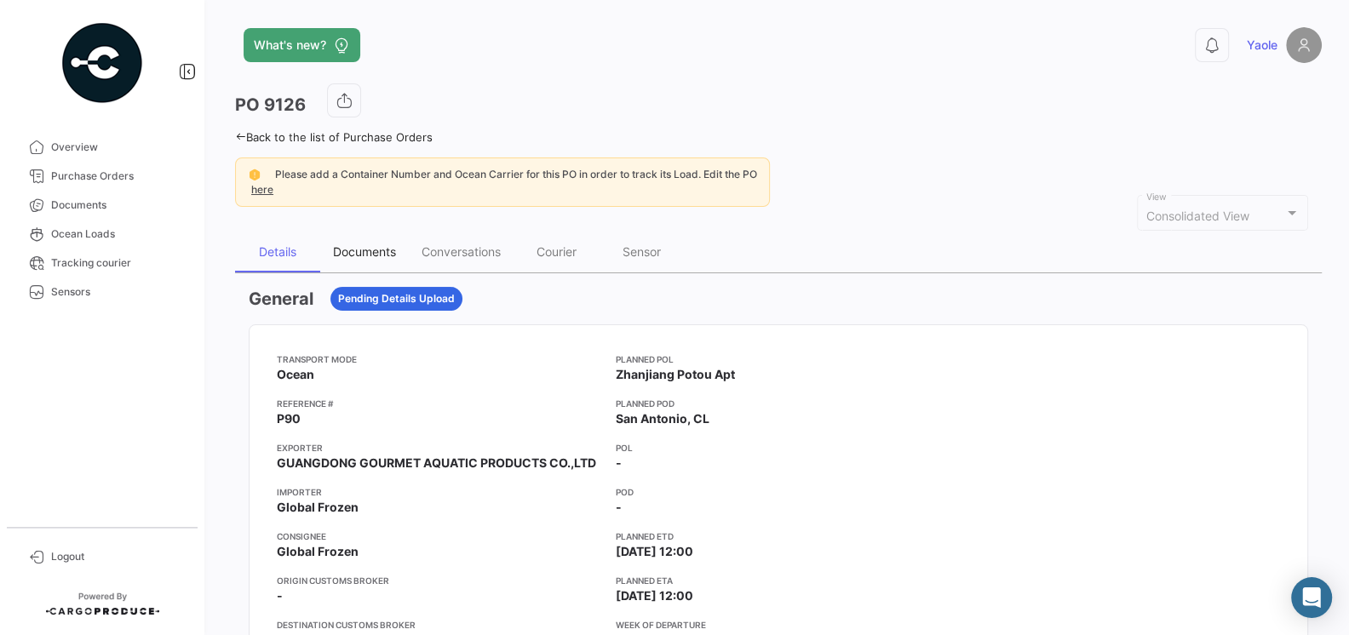
click at [376, 246] on div "Documents" at bounding box center [364, 251] width 63 height 14
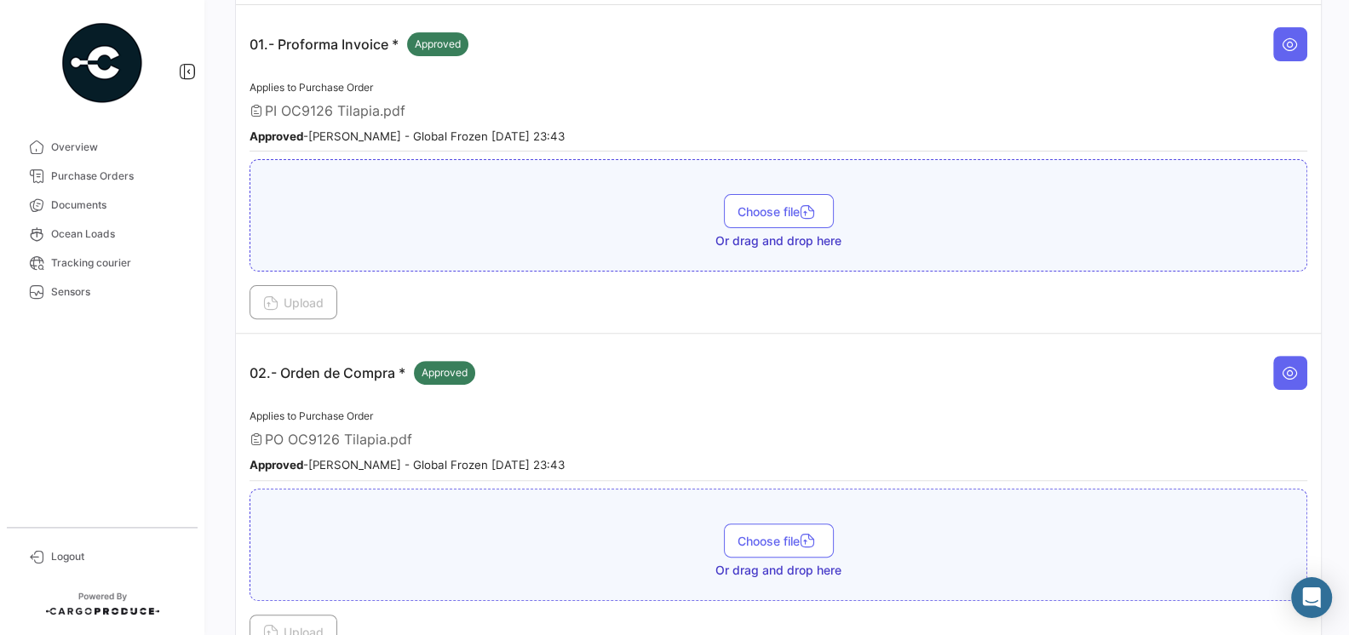
scroll to position [385, 0]
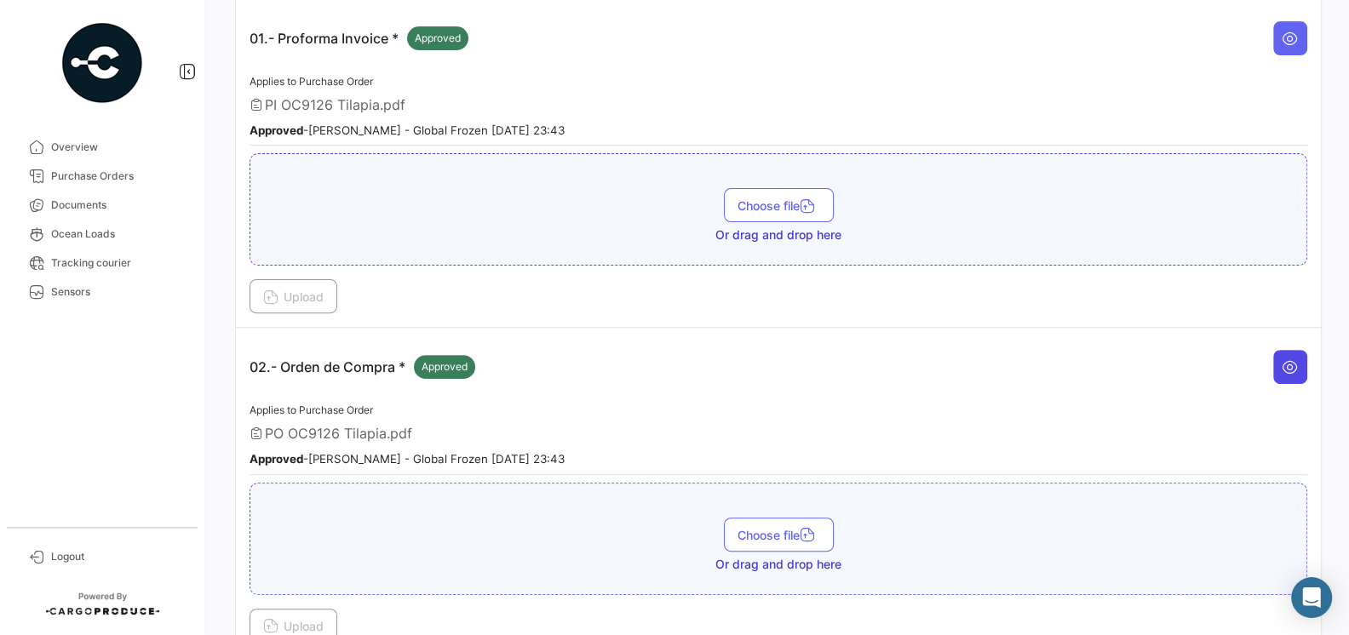
click at [1301, 361] on button at bounding box center [1290, 367] width 34 height 34
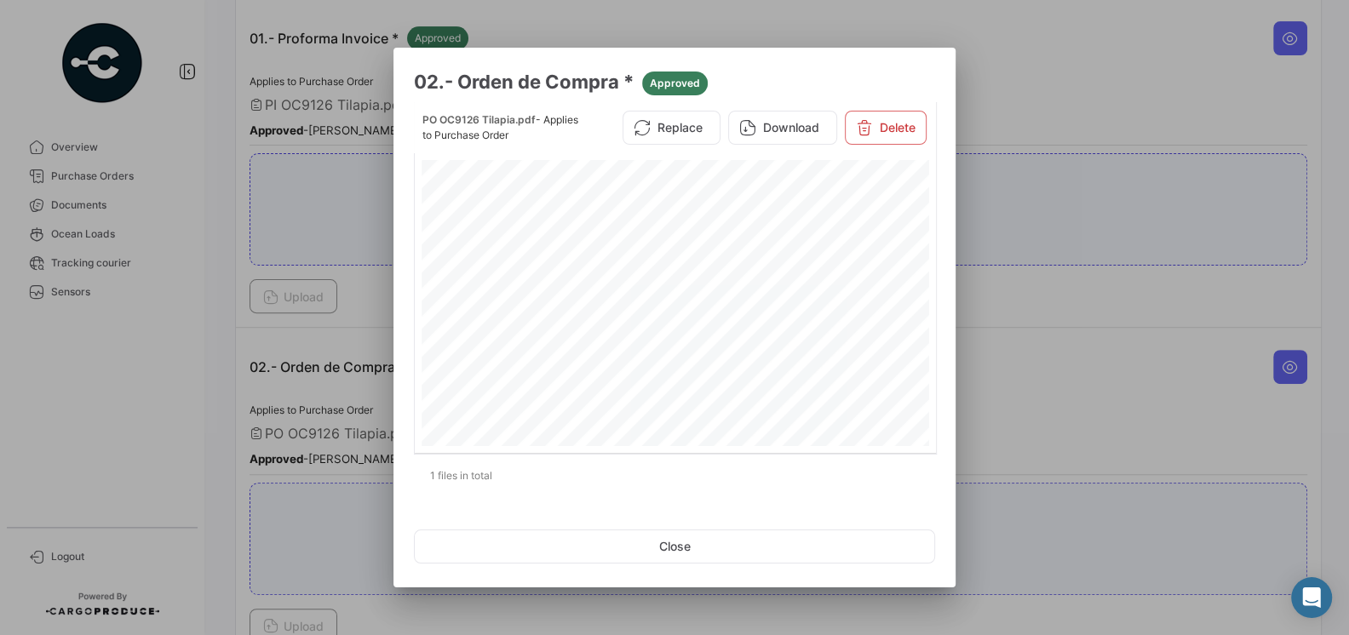
click at [1033, 365] on div at bounding box center [674, 317] width 1349 height 635
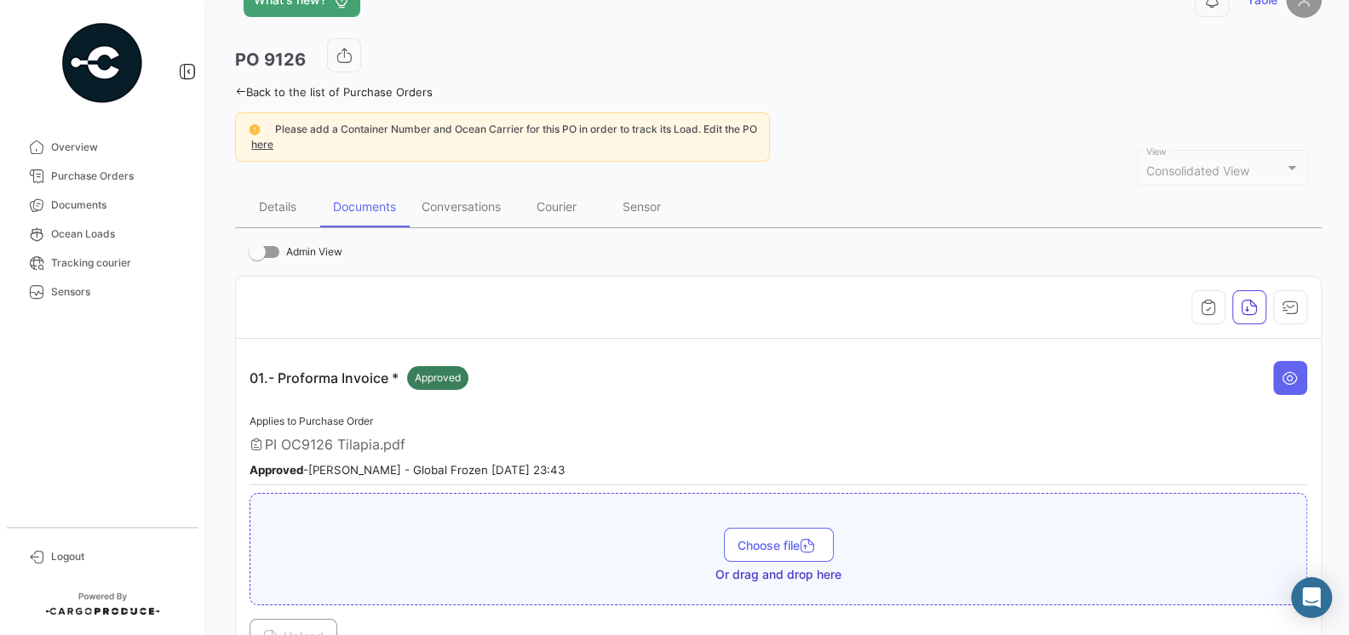
scroll to position [0, 0]
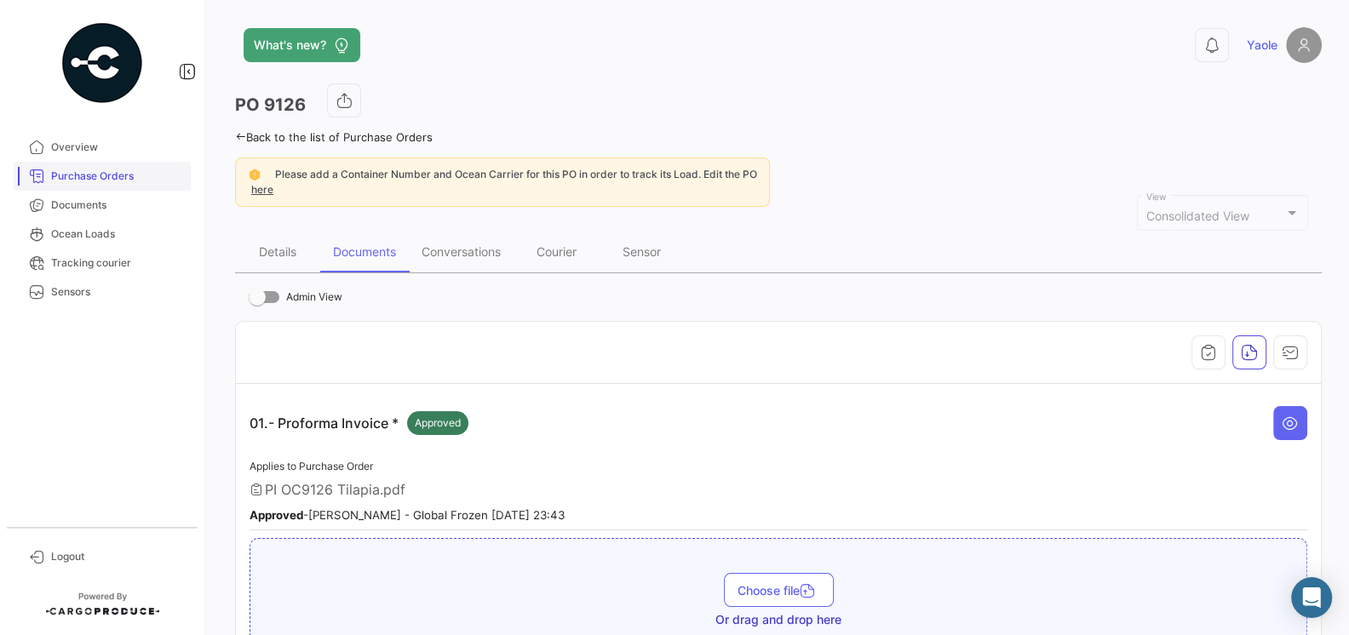
click at [109, 183] on span "Purchase Orders" at bounding box center [117, 176] width 133 height 15
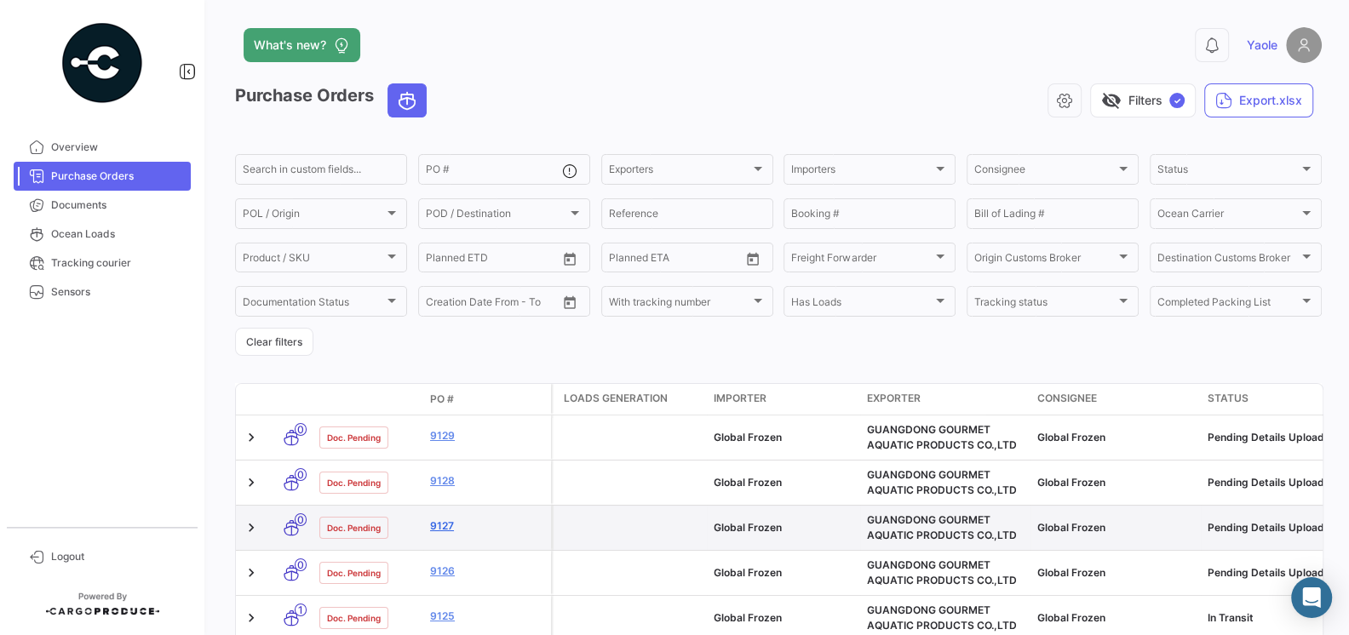
click at [443, 524] on link "9127" at bounding box center [487, 526] width 114 height 15
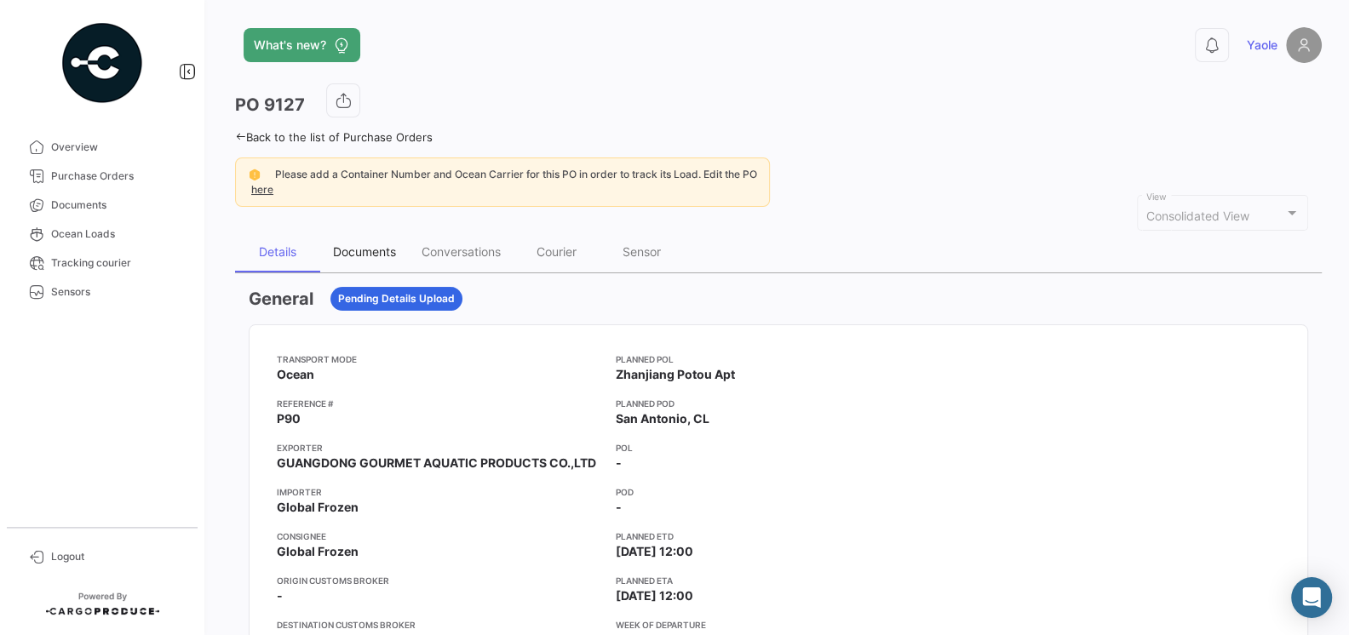
click at [382, 253] on div "Documents" at bounding box center [364, 251] width 63 height 14
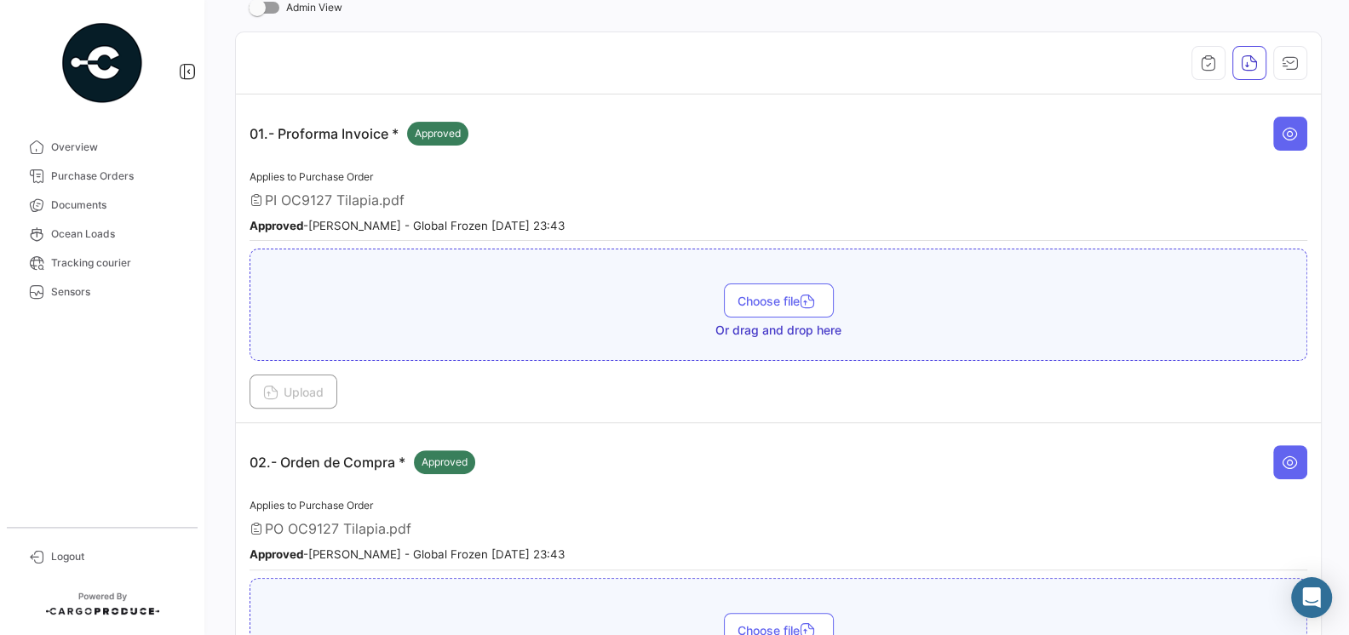
scroll to position [411, 0]
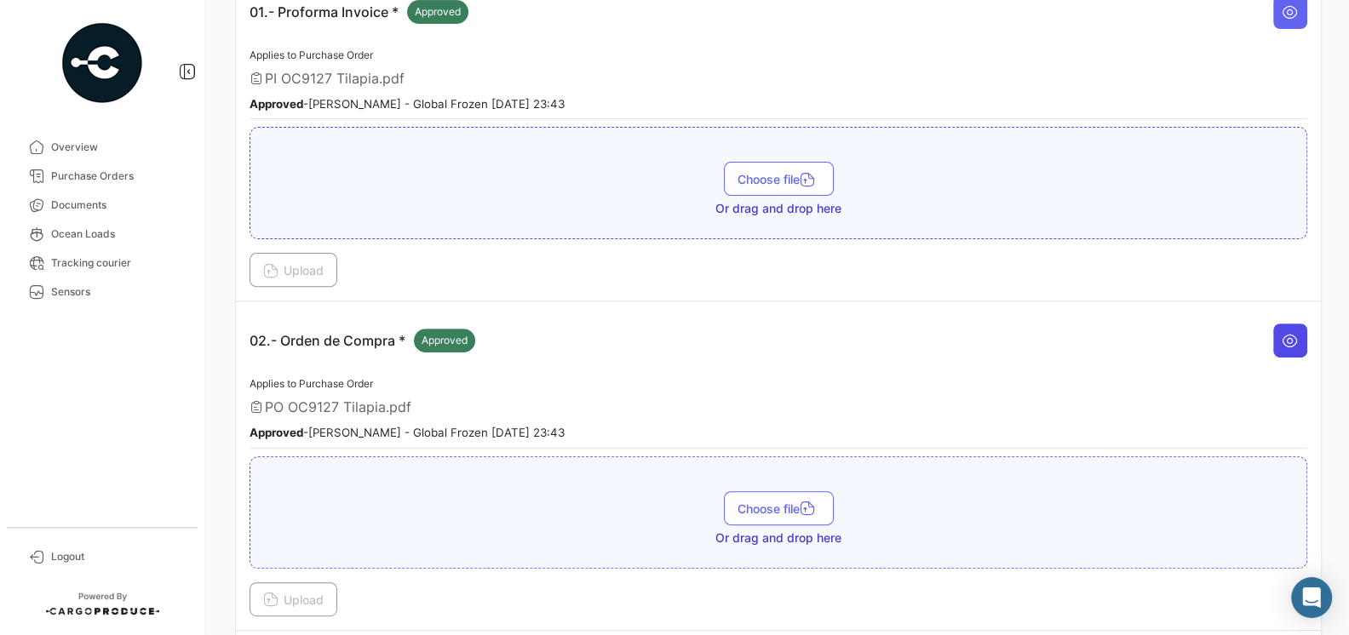
click at [1292, 333] on icon at bounding box center [1290, 340] width 17 height 17
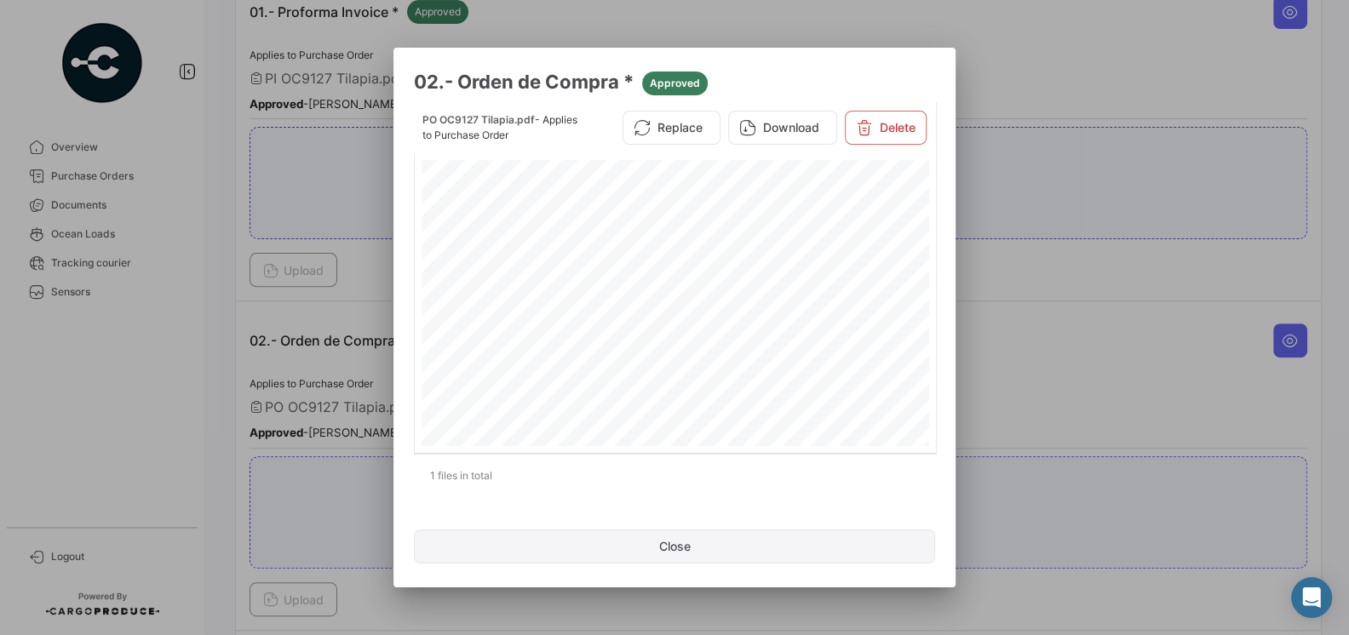
click at [678, 551] on button "Close" at bounding box center [674, 547] width 521 height 34
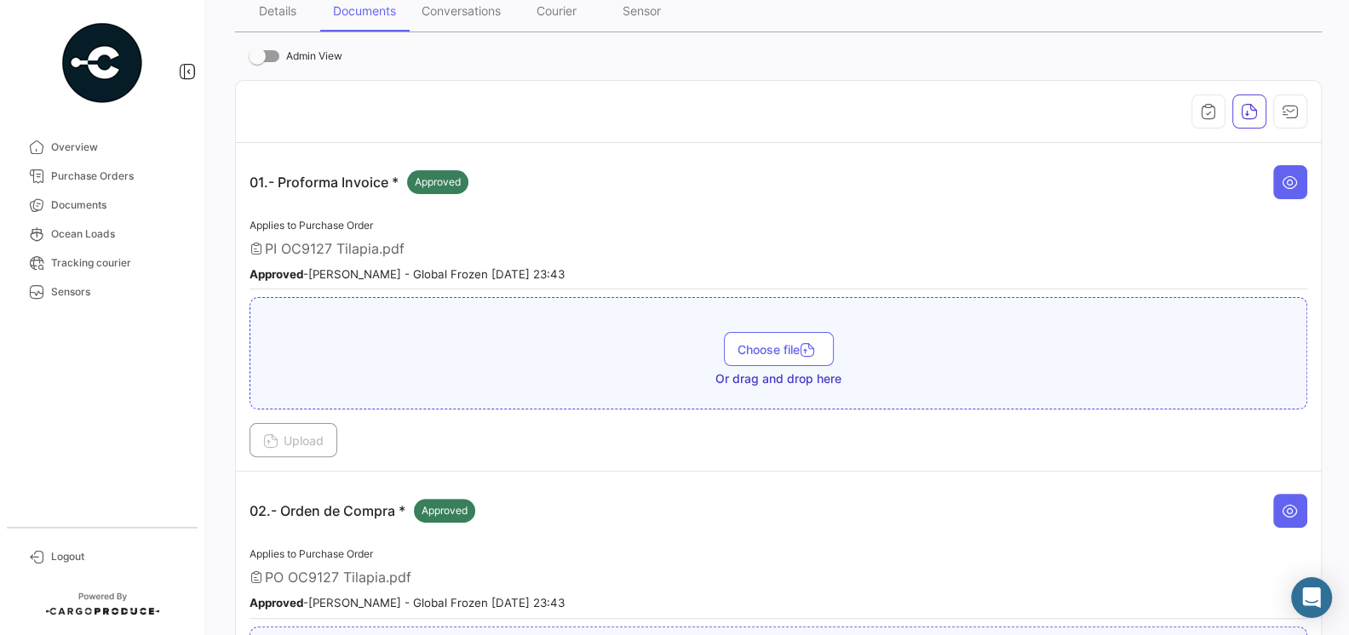
scroll to position [0, 0]
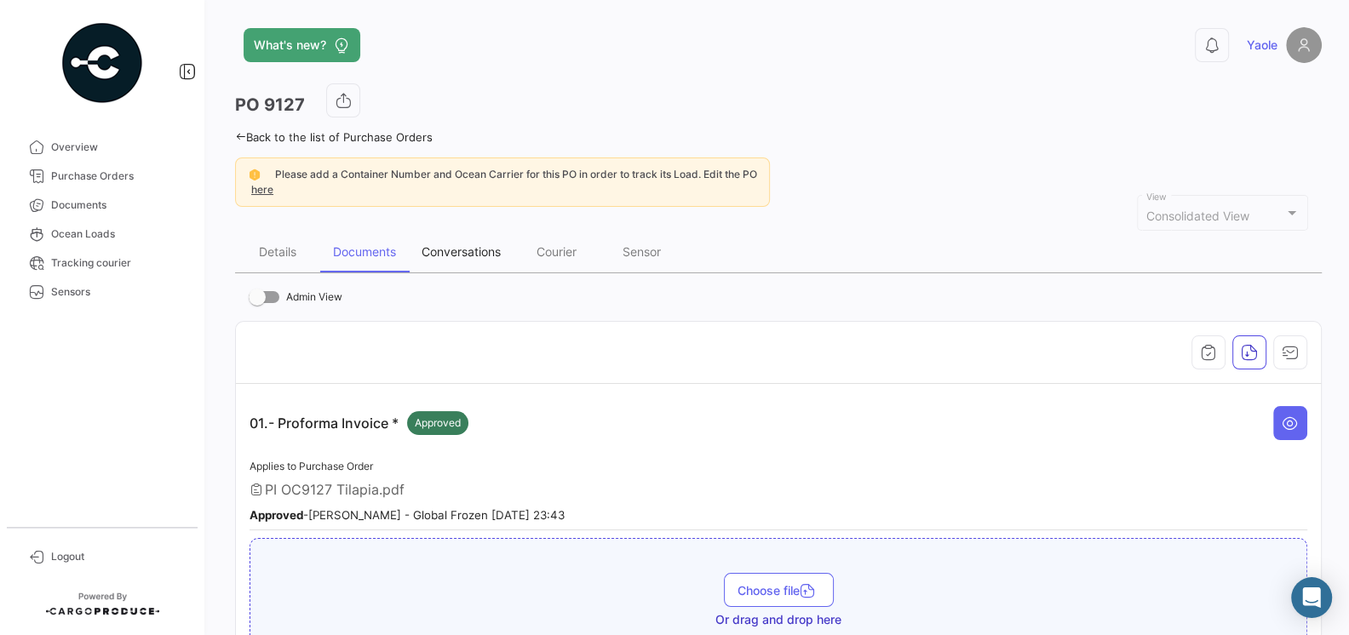
click at [462, 247] on div "Conversations" at bounding box center [461, 251] width 79 height 14
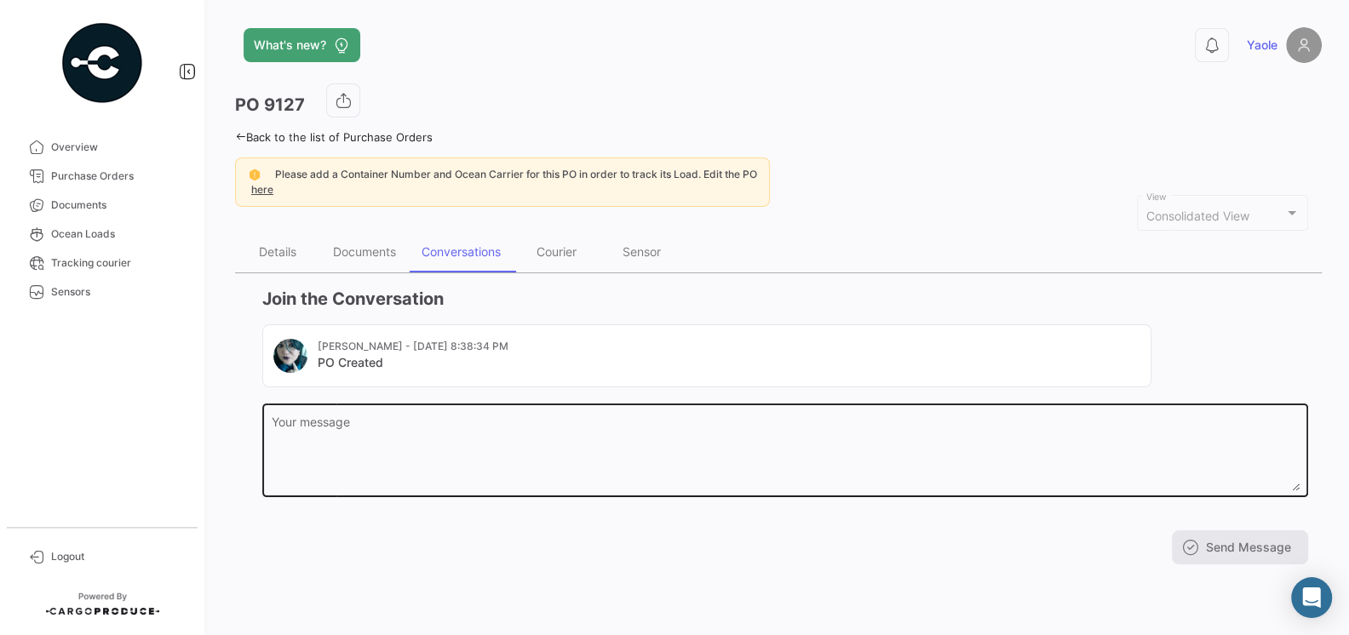
click at [412, 440] on textarea "Your message" at bounding box center [786, 453] width 1028 height 75
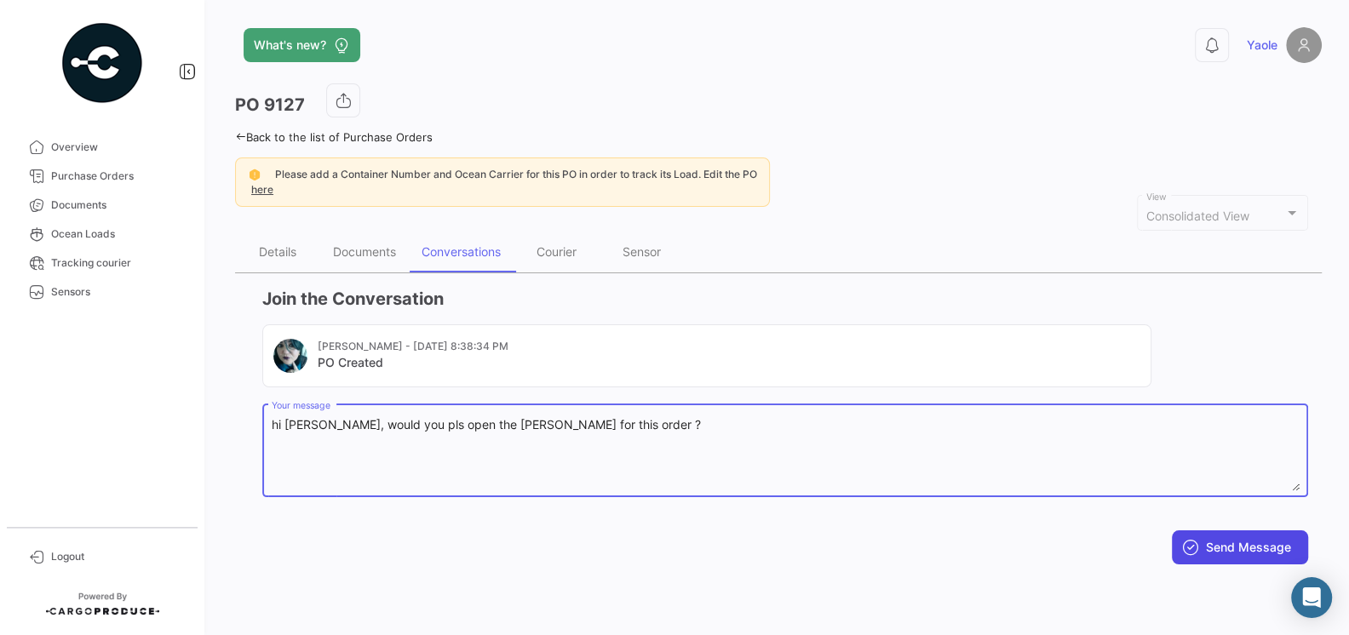
type textarea "hi [PERSON_NAME], would you pls open the [PERSON_NAME] for this order ?"
click at [1215, 545] on button "Send Message" at bounding box center [1240, 548] width 136 height 34
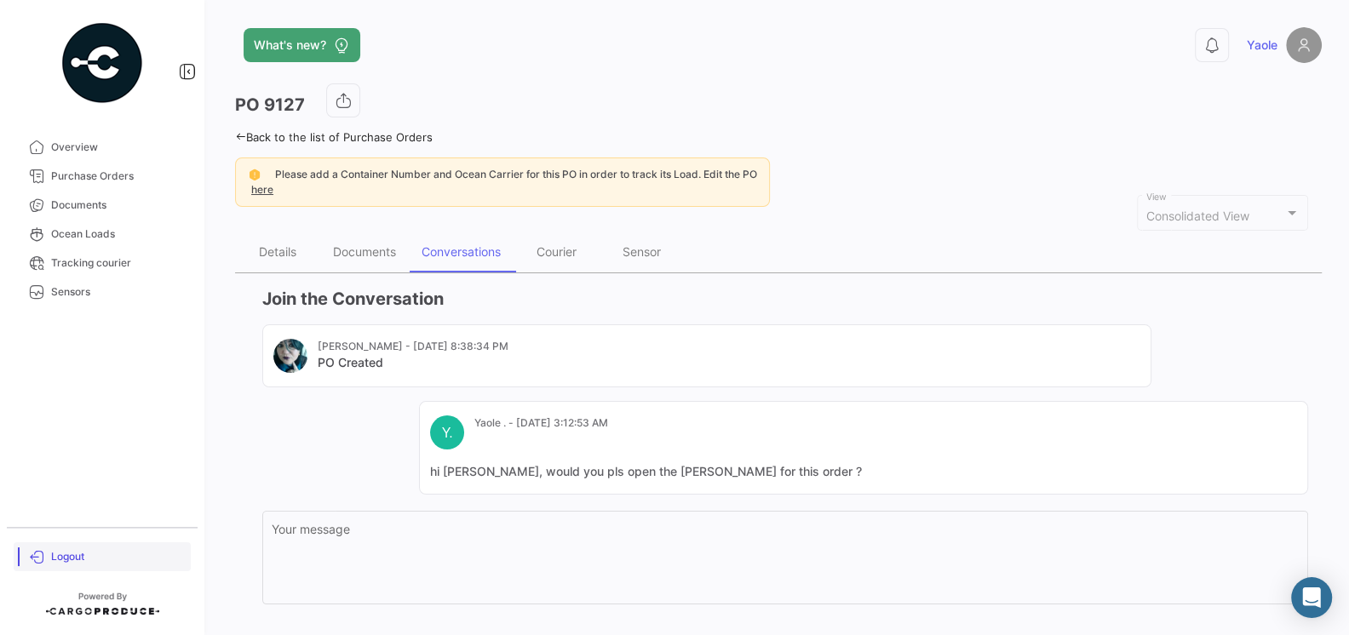
click at [75, 565] on span "Logout" at bounding box center [117, 556] width 133 height 15
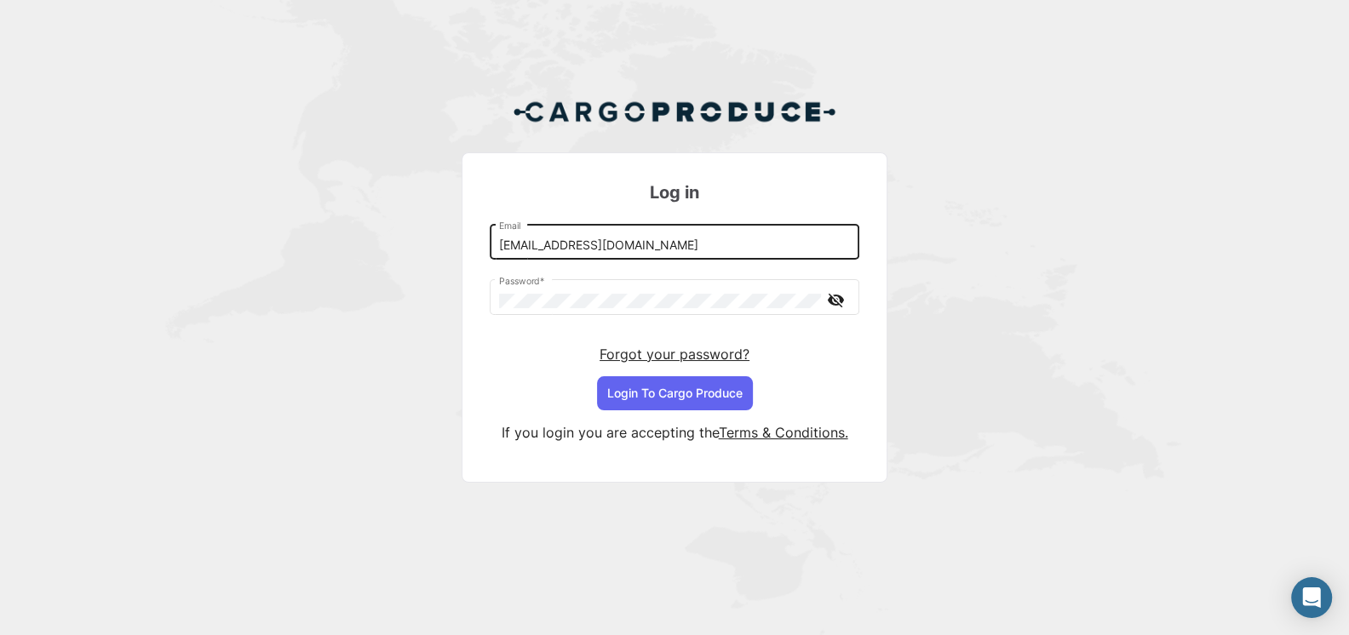
click at [576, 244] on input "[EMAIL_ADDRESS][DOMAIN_NAME]" at bounding box center [675, 245] width 352 height 14
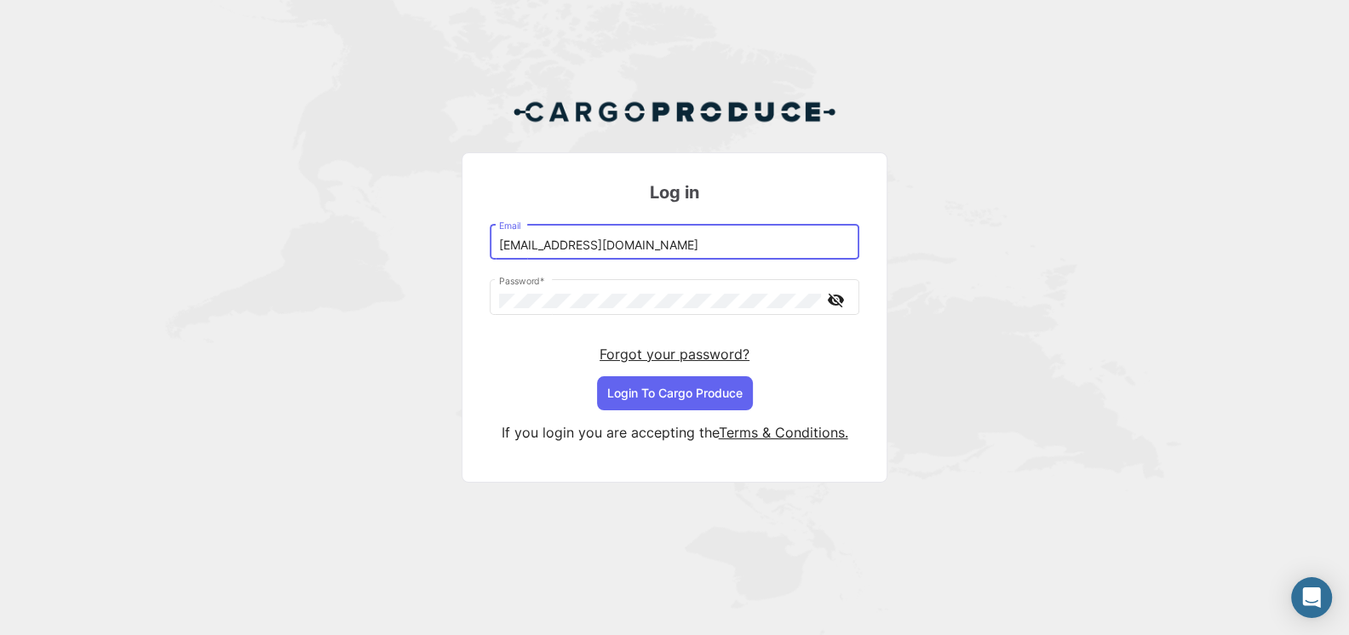
type input "[EMAIL_ADDRESS][DOMAIN_NAME]"
click at [708, 394] on button "Login To Cargo Produce" at bounding box center [675, 393] width 156 height 34
